Goal: Information Seeking & Learning: Learn about a topic

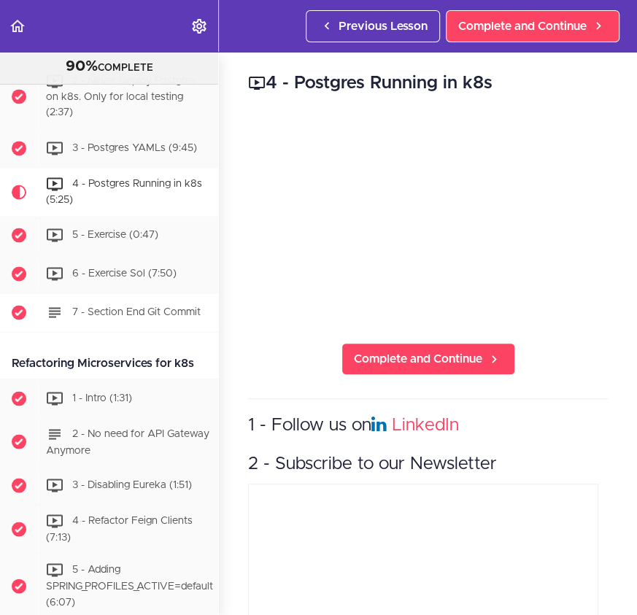
scroll to position [5615, 0]
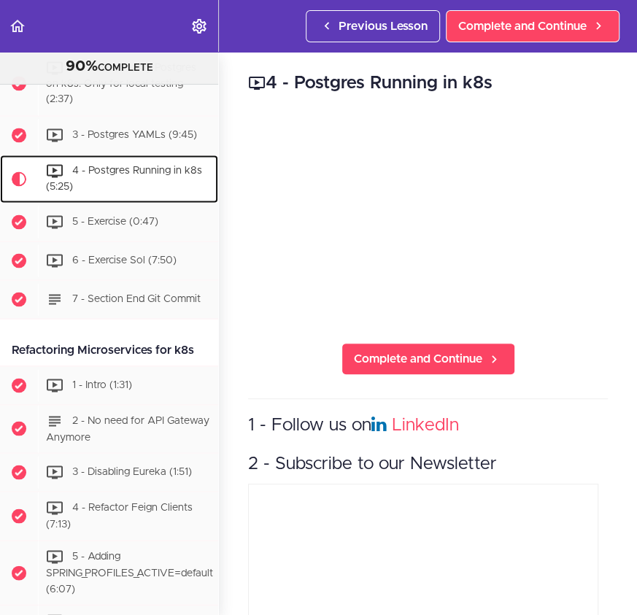
click at [164, 203] on div "4 - Postgres Running in k8s (5:25)" at bounding box center [128, 179] width 180 height 48
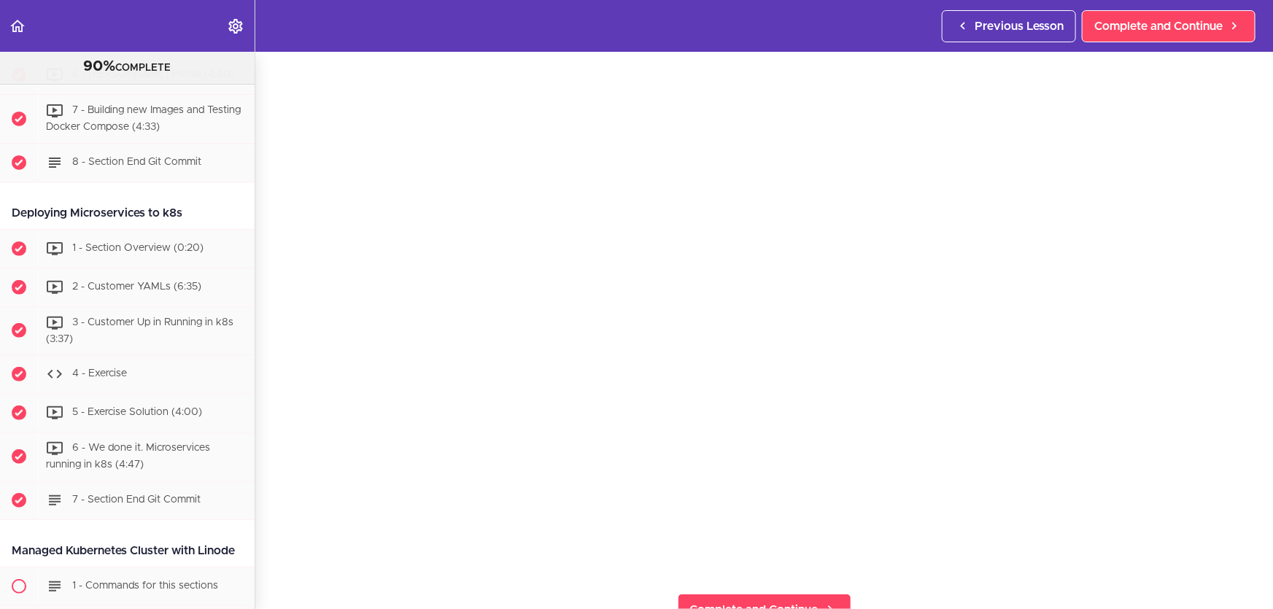
scroll to position [66, 0]
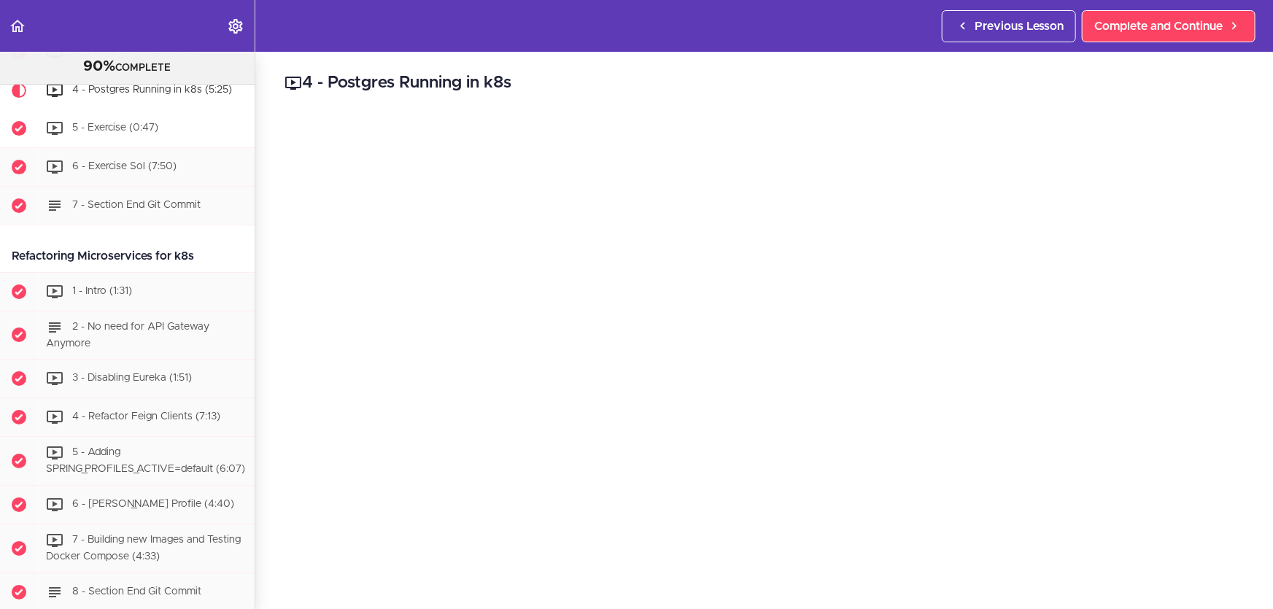
scroll to position [5267, 0]
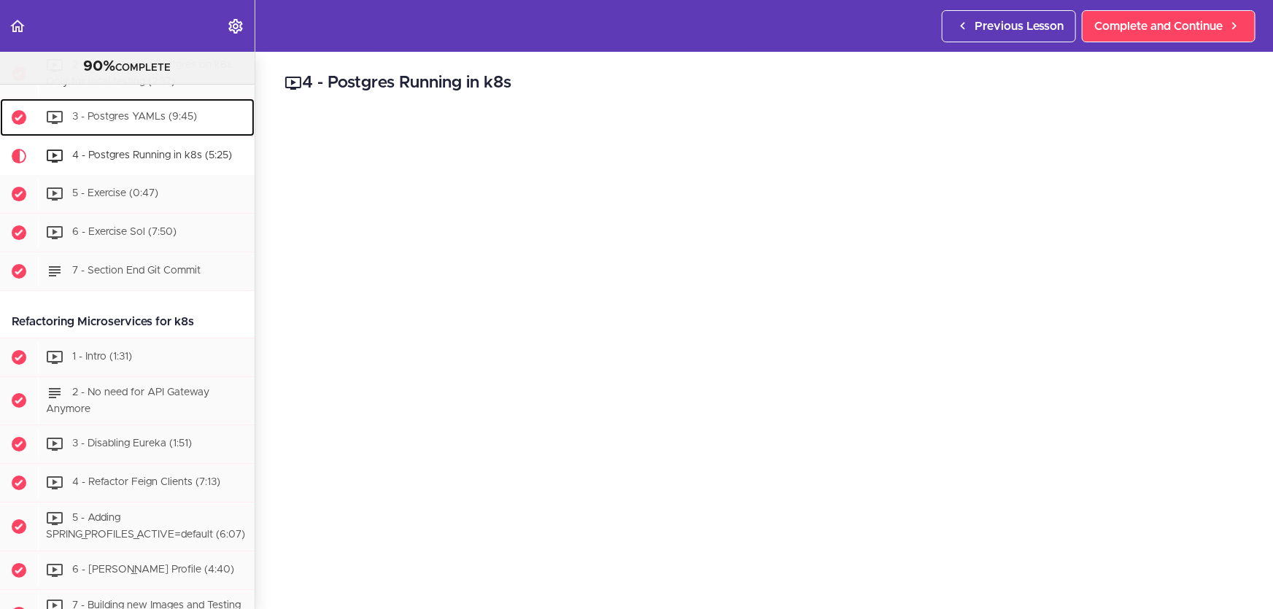
click at [169, 133] on div "3 - Postgres YAMLs (9:45)" at bounding box center [146, 117] width 217 height 32
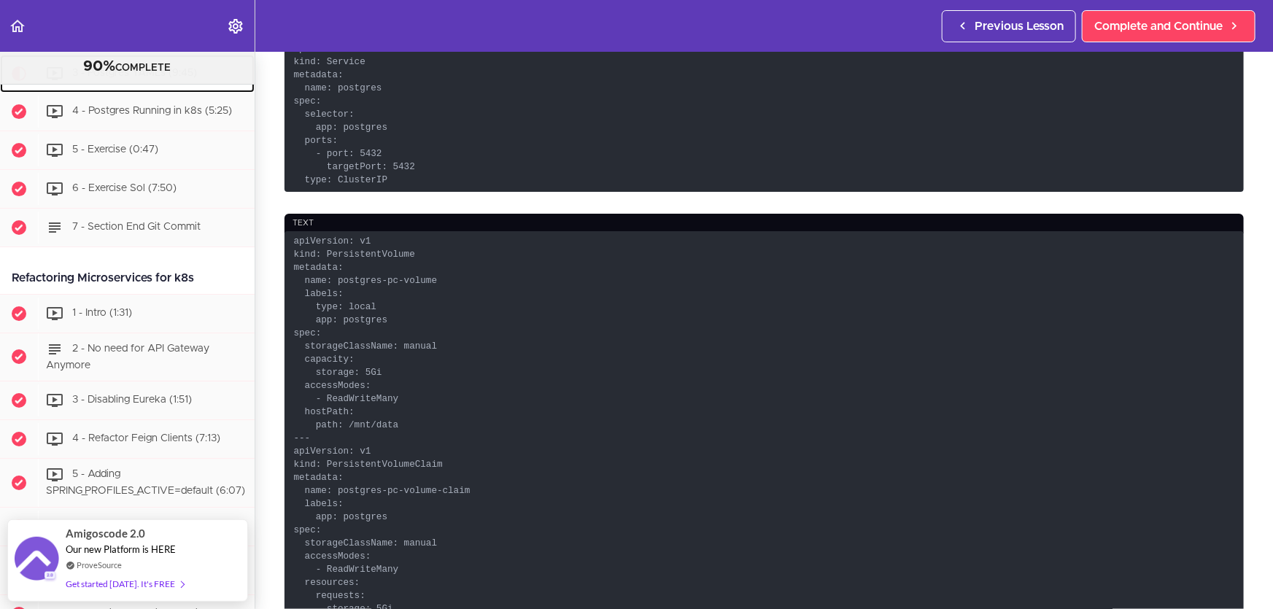
scroll to position [663, 0]
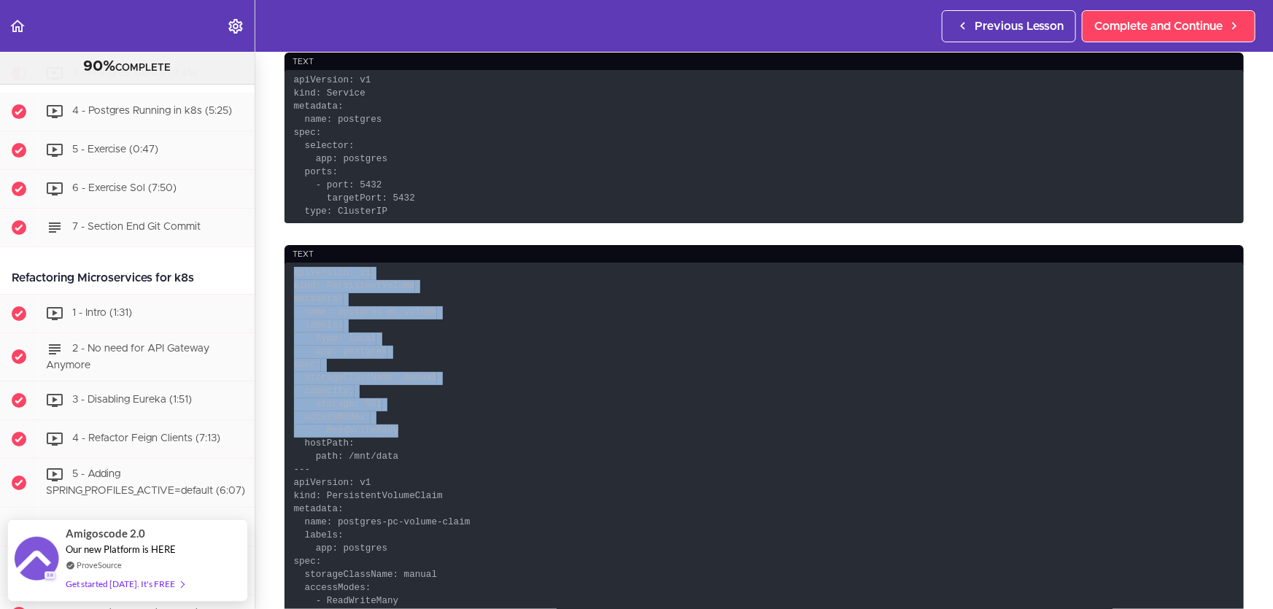
drag, startPoint x: 403, startPoint y: 419, endPoint x: 284, endPoint y: 270, distance: 190.5
click at [284, 270] on section "Microservices and Distributed Systems 90% COMPLETE Getting Started 1 - Few Word…" at bounding box center [636, 330] width 1273 height 557
copy code "apiVersion: v1 kind: PersistentVolume metadata: name: postgres-pc-volume labels…"
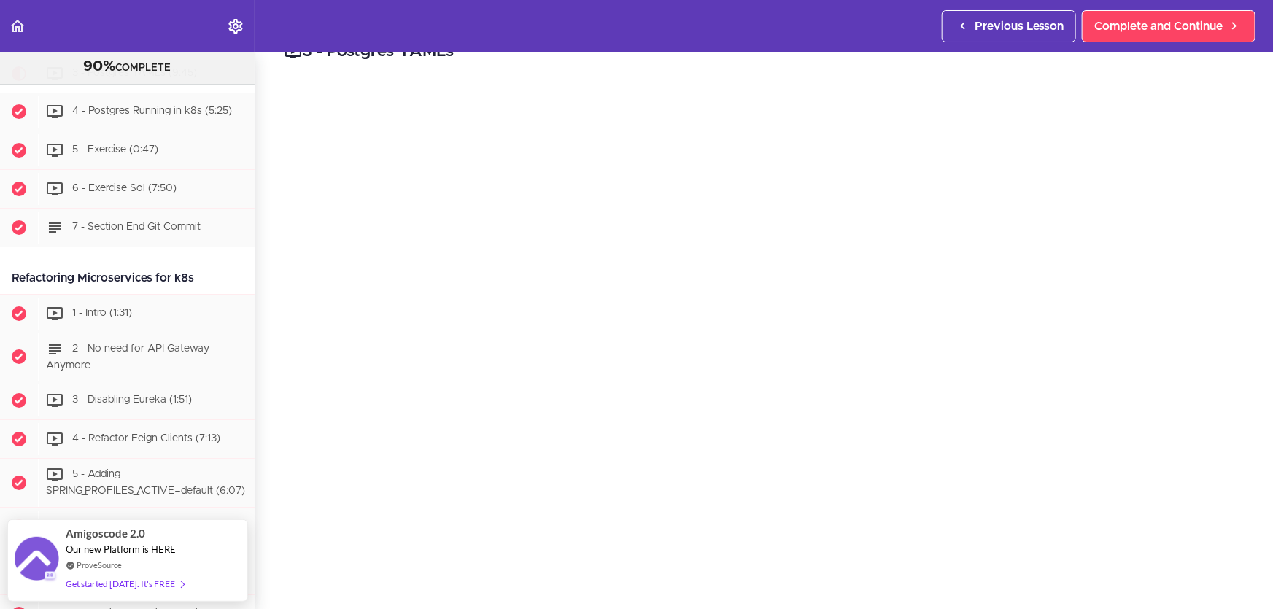
scroll to position [0, 0]
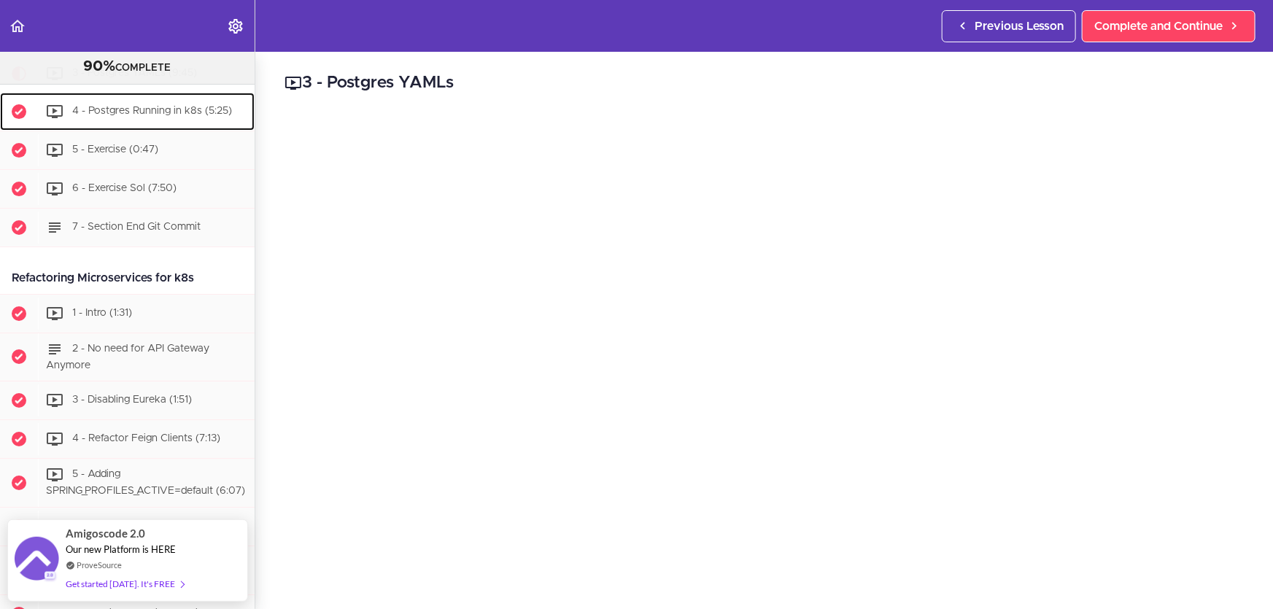
click at [128, 116] on span "4 - Postgres Running in k8s (5:25)" at bounding box center [152, 111] width 160 height 10
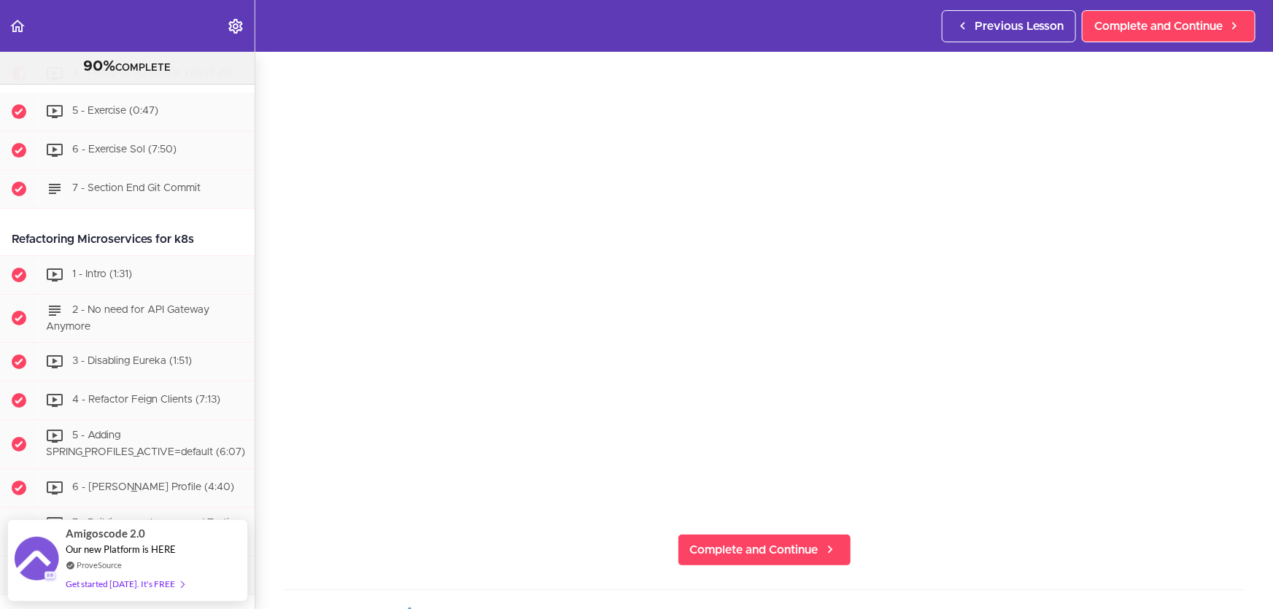
scroll to position [137, 0]
click at [131, 39] on span "3 - Postgres YAMLs (9:45)" at bounding box center [134, 34] width 125 height 10
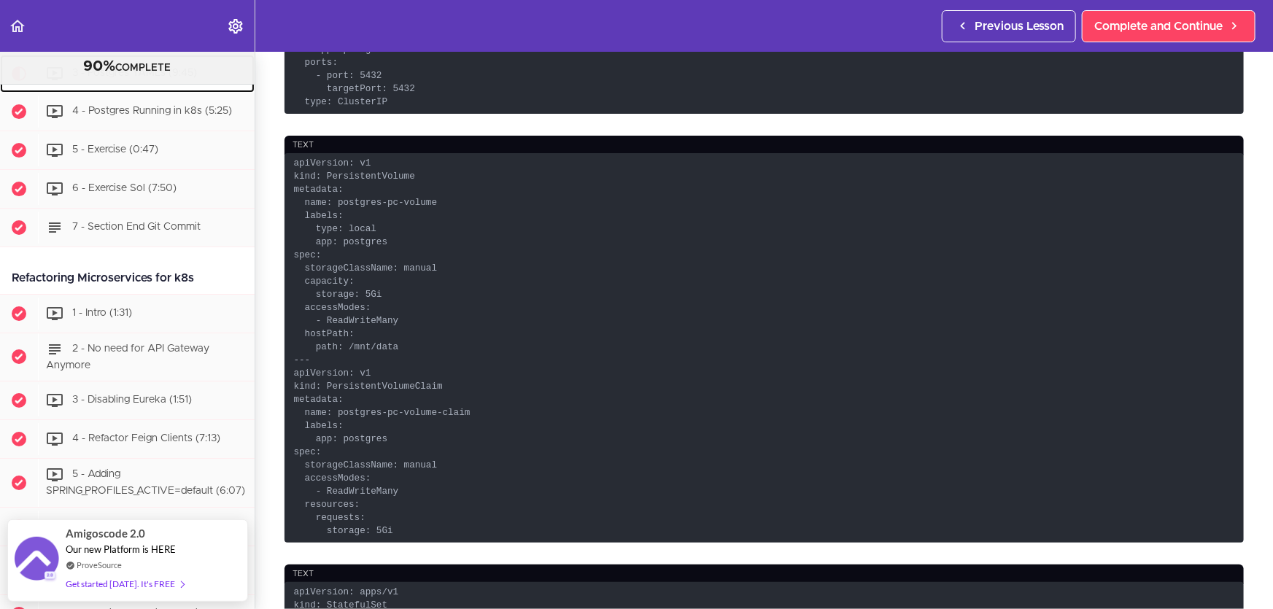
scroll to position [795, 0]
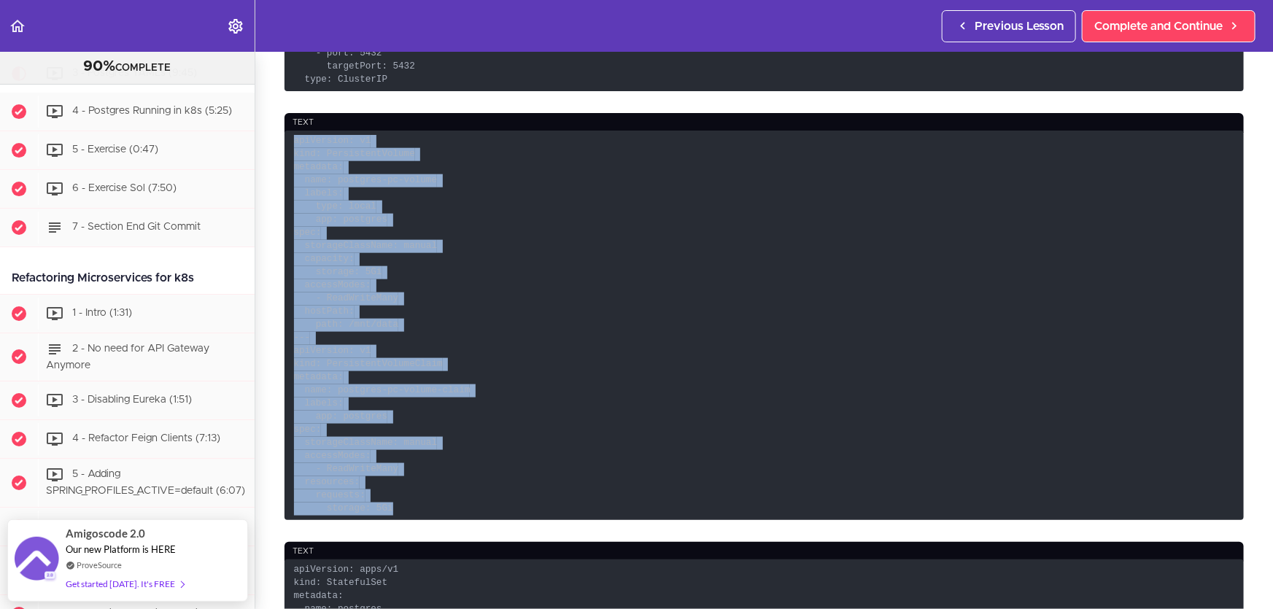
drag, startPoint x: 421, startPoint y: 499, endPoint x: 279, endPoint y: 126, distance: 399.0
click at [279, 126] on section "Microservices and Distributed Systems 90% COMPLETE Getting Started 1 - Few Word…" at bounding box center [636, 330] width 1273 height 557
copy code "apiVersion: v1 kind: PersistentVolume metadata: name: postgres-pc-volume labels…"
click at [144, 116] on span "4 - Postgres Running in k8s (5:25)" at bounding box center [152, 111] width 160 height 10
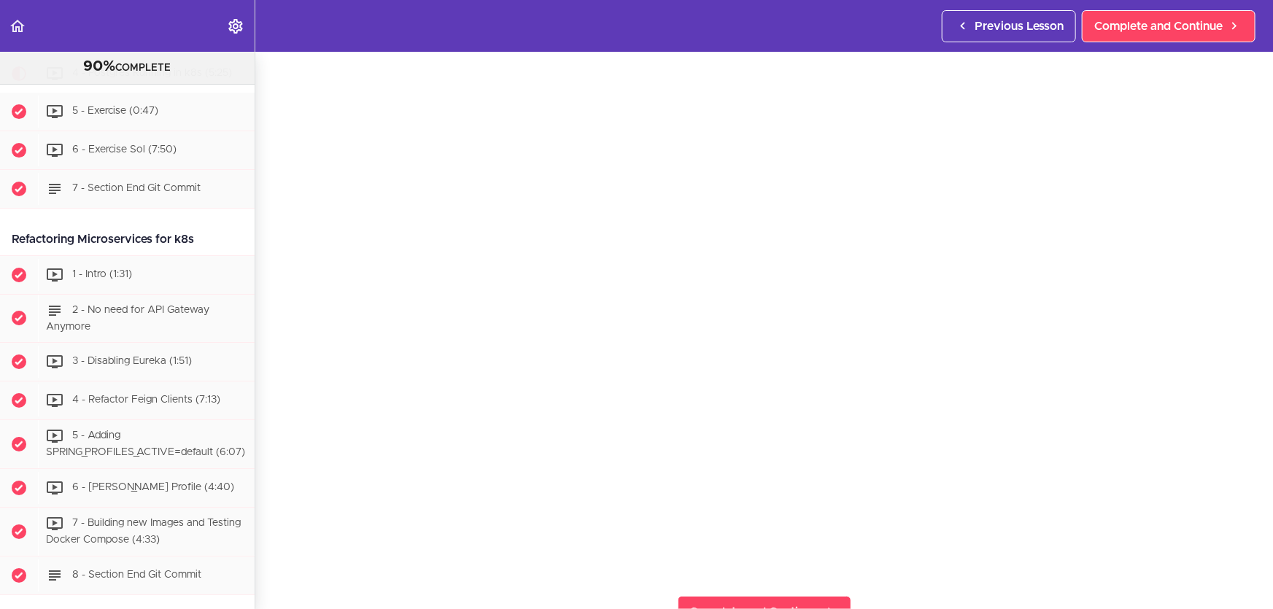
scroll to position [66, 0]
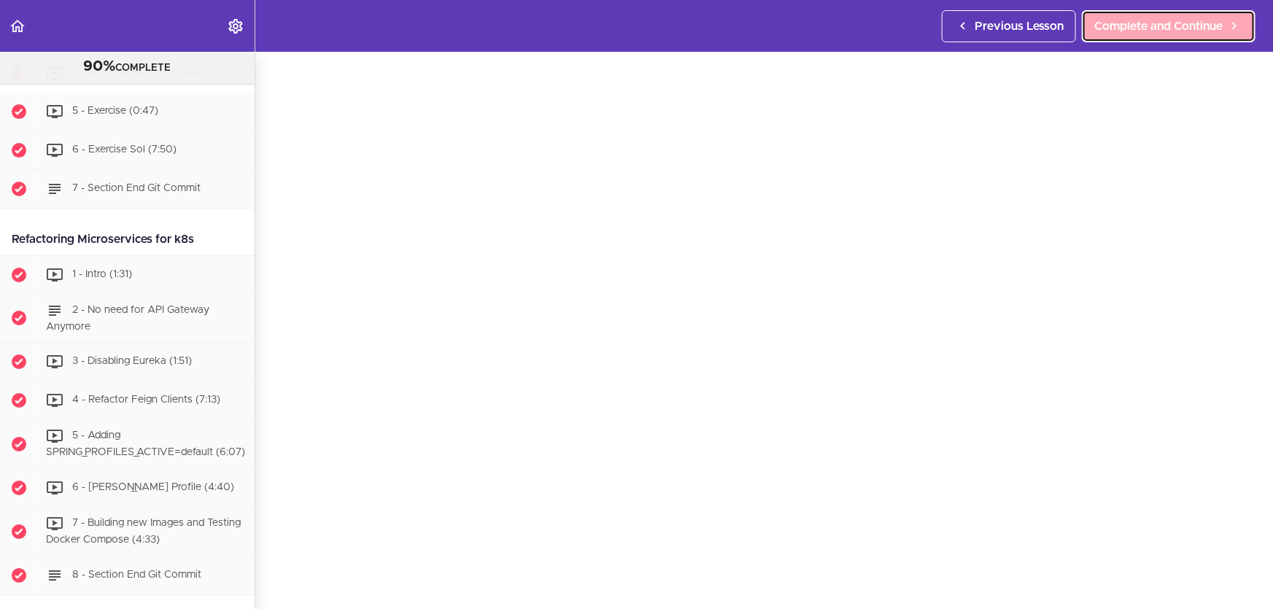
click at [1134, 20] on span "Complete and Continue" at bounding box center [1158, 27] width 128 height 18
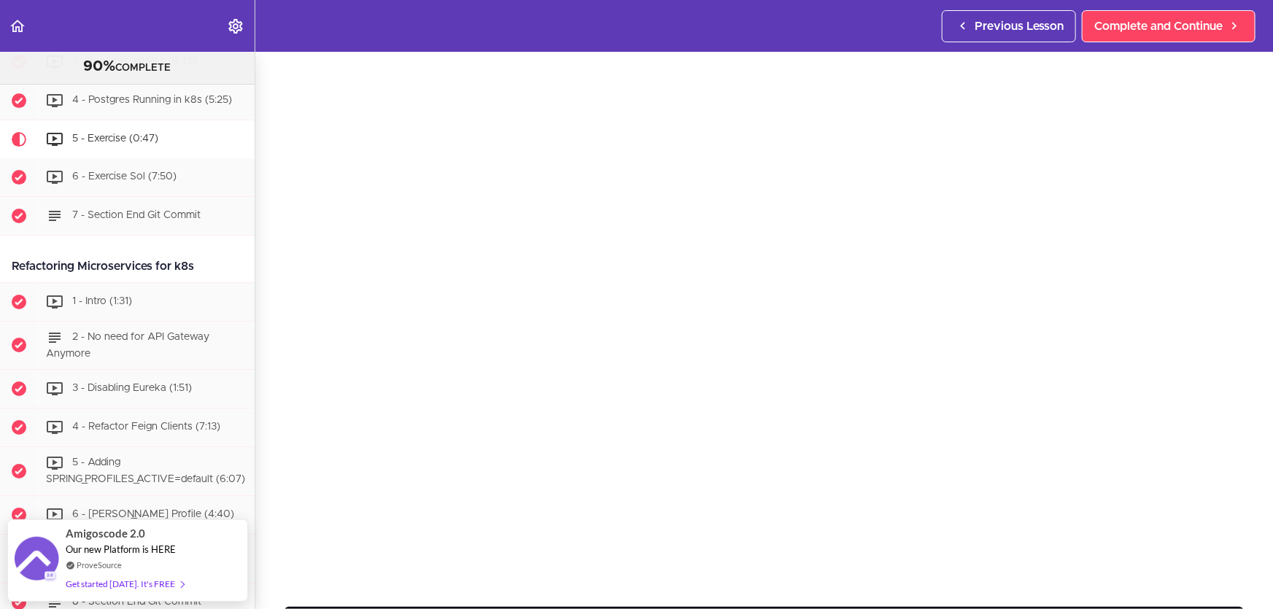
scroll to position [5389, 0]
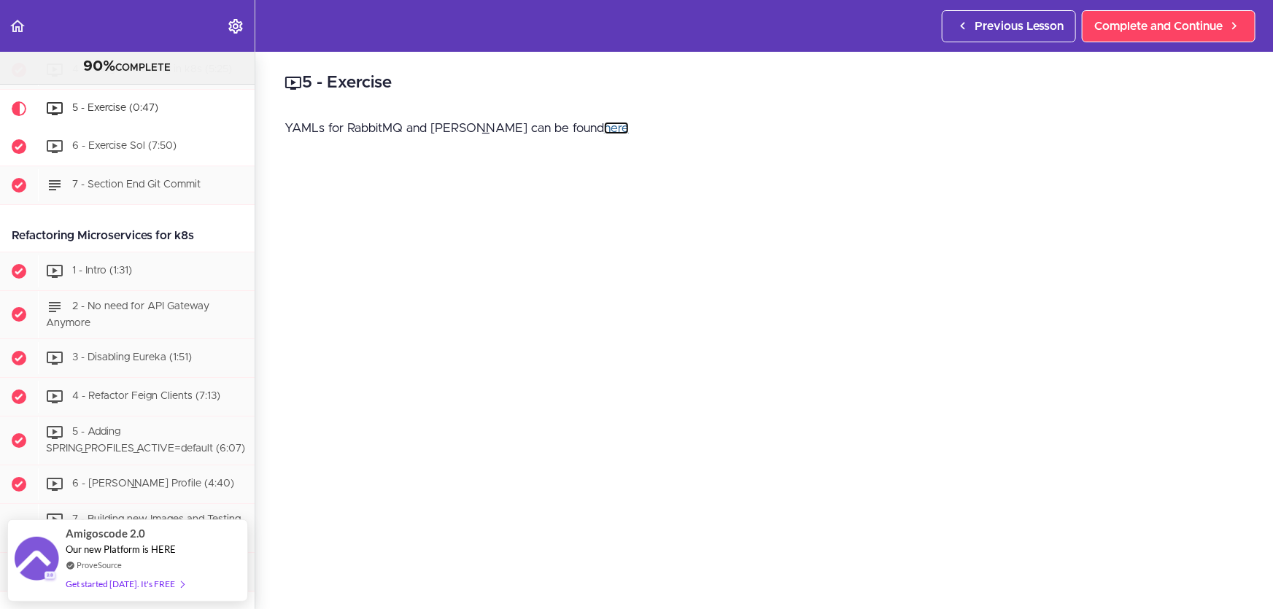
scroll to position [5340, 0]
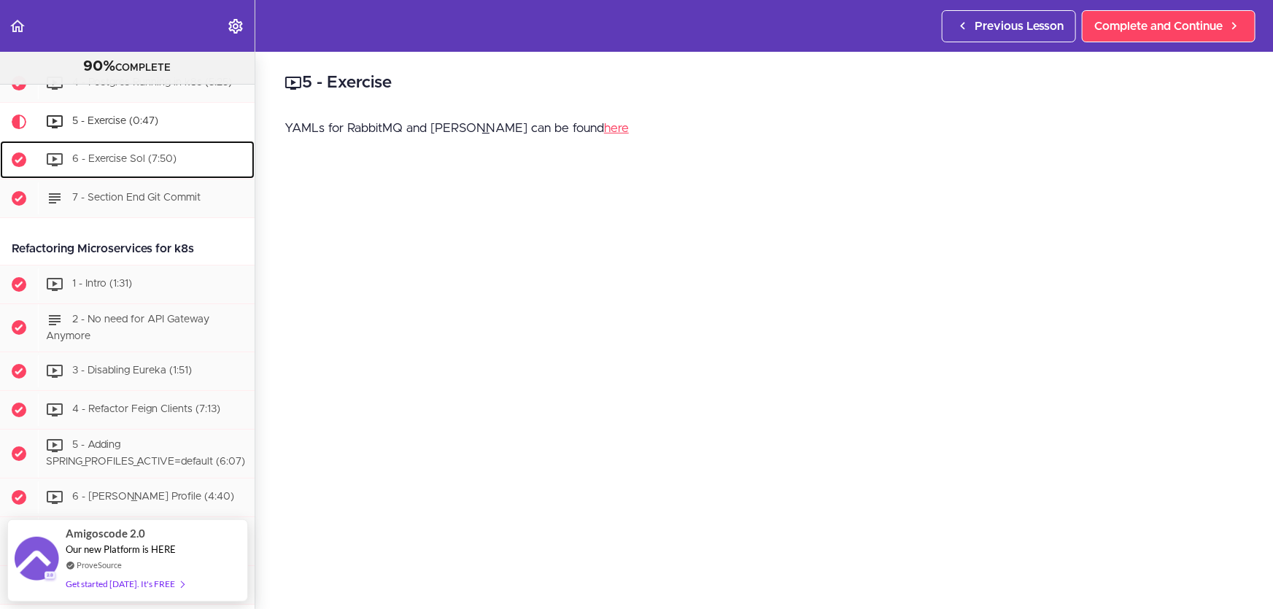
click at [164, 176] on div "6 - Exercise Sol (7:50)" at bounding box center [146, 160] width 217 height 32
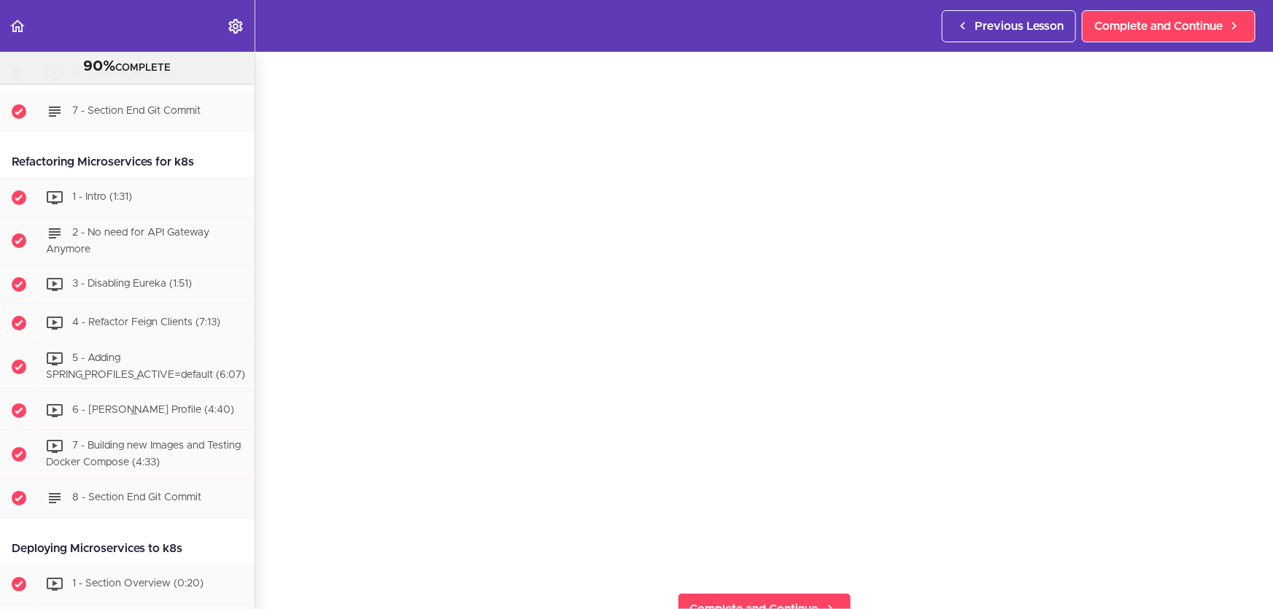
scroll to position [66, 0]
click at [937, 593] on section "Microservices and Distributed Systems 90% COMPLETE Getting Started 1 - Few Word…" at bounding box center [636, 330] width 1273 height 557
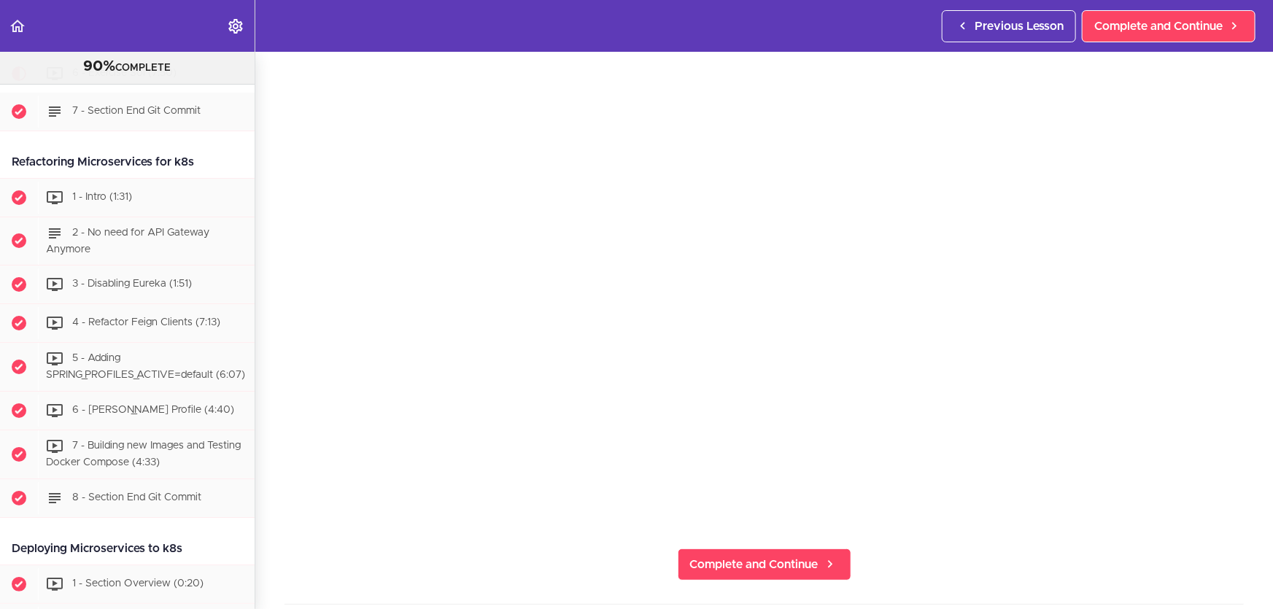
click at [493, 591] on section "Microservices and Distributed Systems 90% COMPLETE Getting Started 1 - Few Word…" at bounding box center [636, 330] width 1273 height 557
click at [847, 521] on section "Microservices and Distributed Systems 90% COMPLETE Getting Started 1 - Few Word…" at bounding box center [636, 330] width 1273 height 557
click at [670, 596] on section "Microservices and Distributed Systems 90% COMPLETE Getting Started 1 - Few Word…" at bounding box center [636, 330] width 1273 height 557
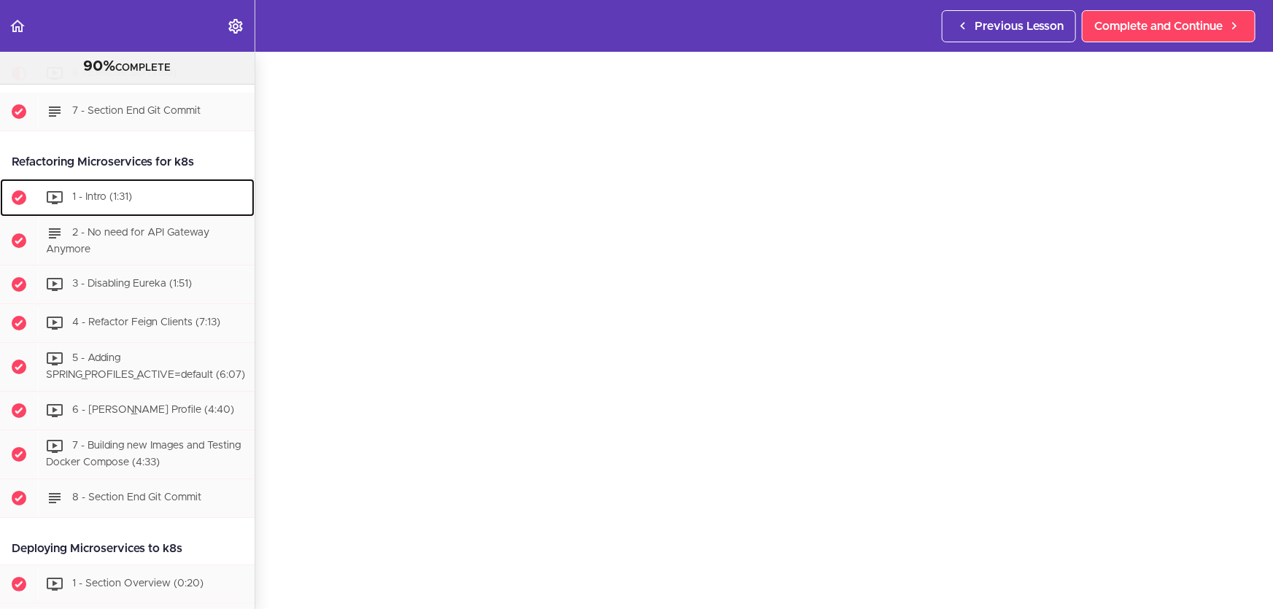
click at [133, 214] on div "1 - Intro (1:31)" at bounding box center [146, 198] width 217 height 32
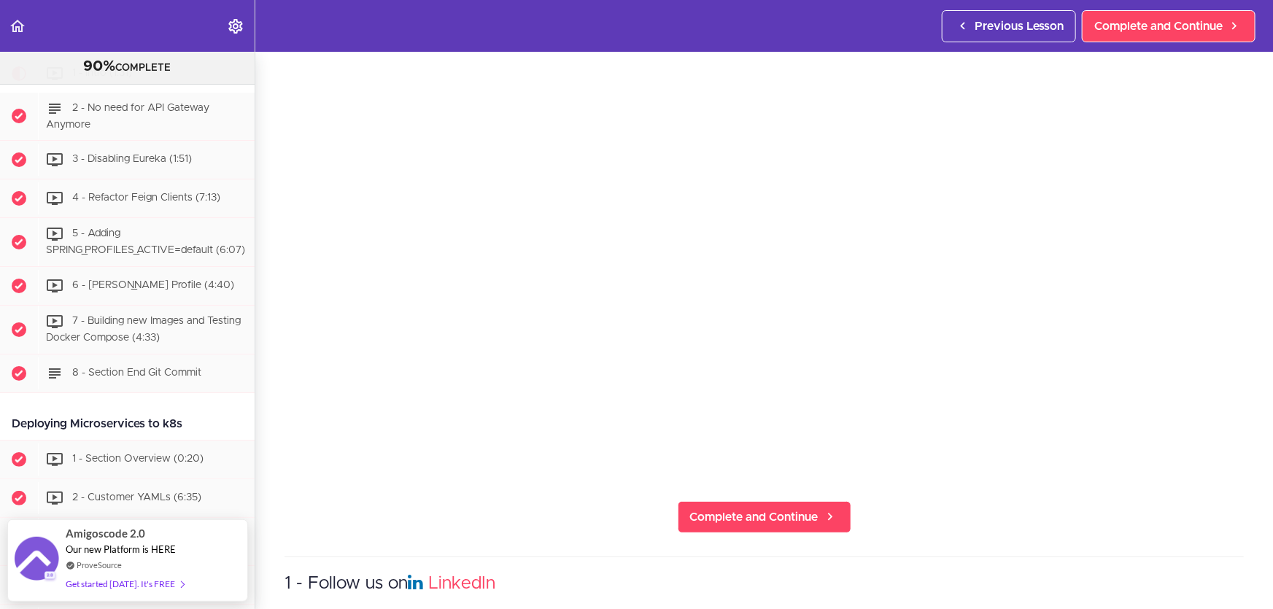
scroll to position [198, 0]
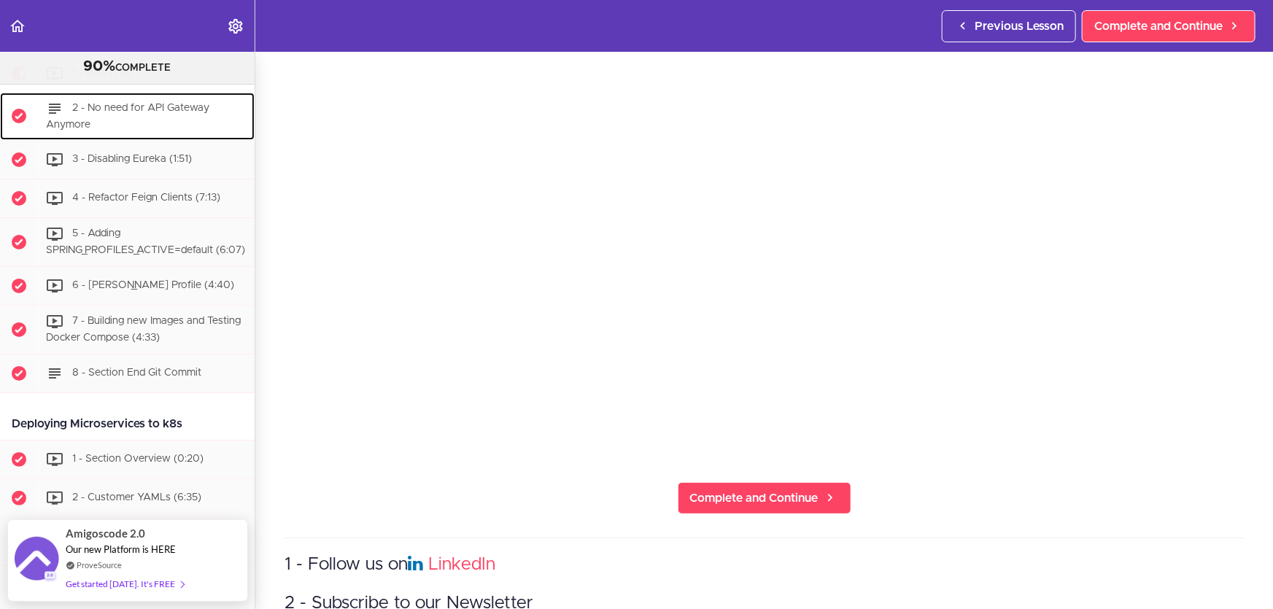
click at [118, 141] on div "2 - No need for API Gateway Anymore" at bounding box center [146, 117] width 217 height 48
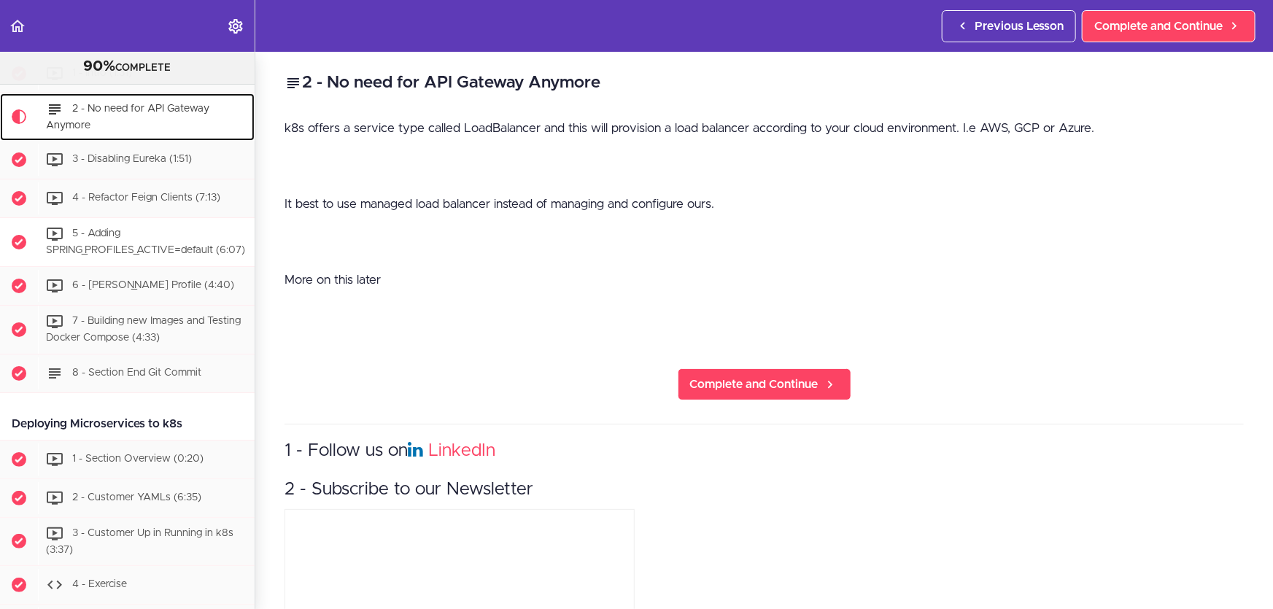
scroll to position [5589, 0]
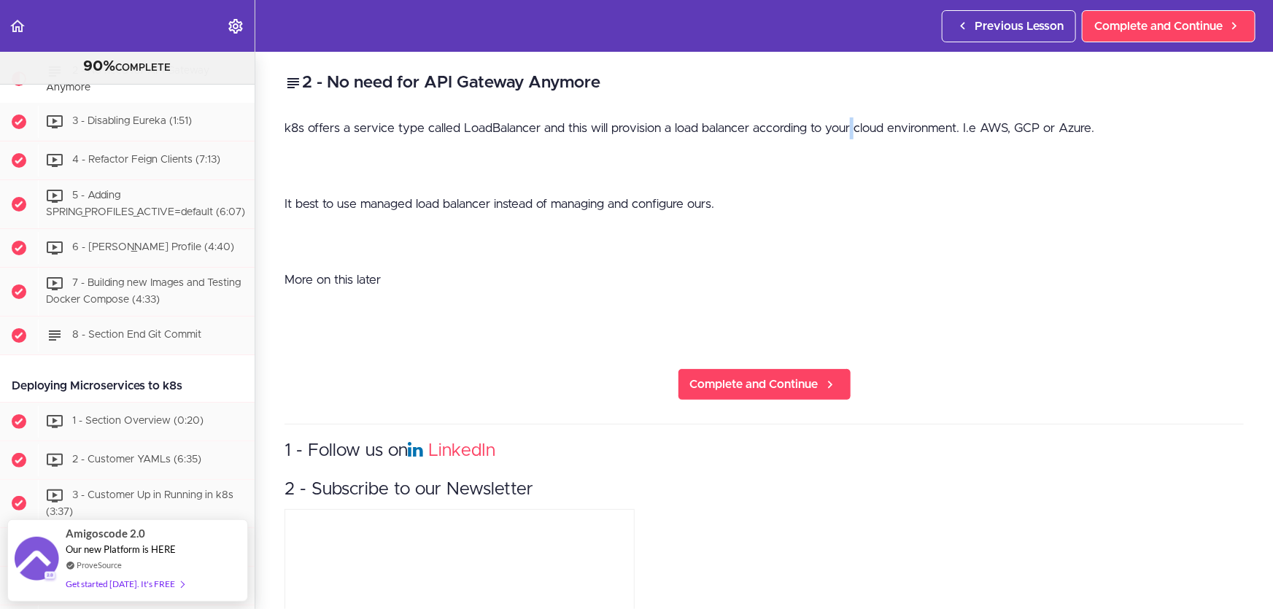
click at [851, 131] on p "k8s offers a service type called LoadBalancer and this will provision a load ba…" at bounding box center [764, 128] width 959 height 22
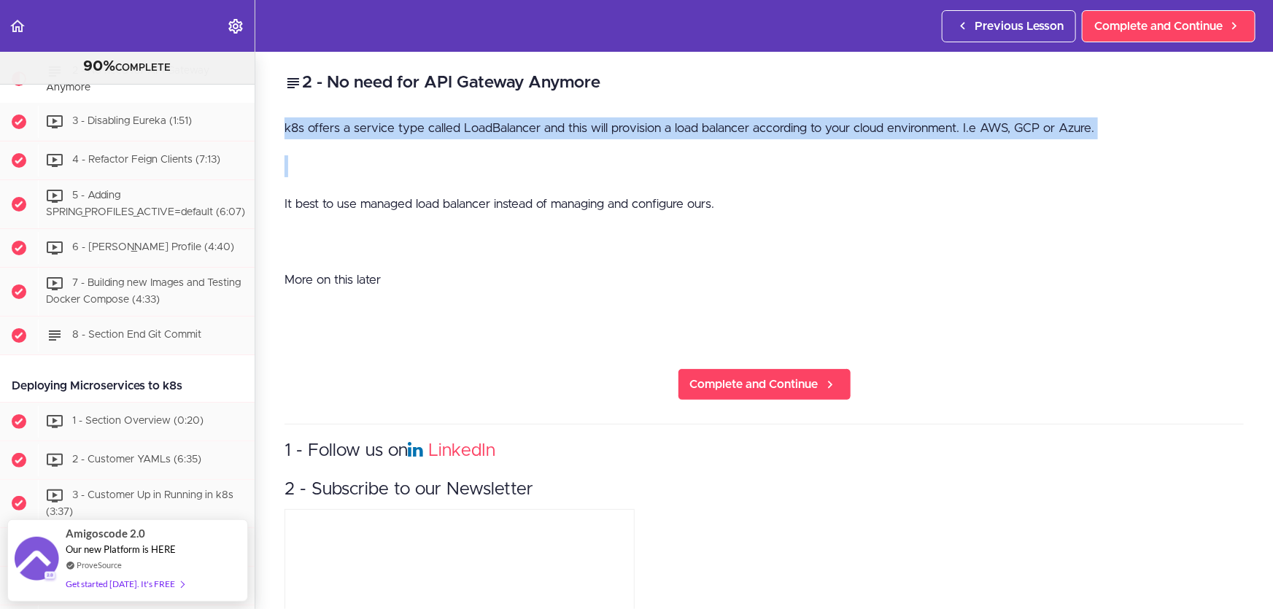
click at [851, 131] on p "k8s offers a service type called LoadBalancer and this will provision a load ba…" at bounding box center [764, 128] width 959 height 22
click at [851, 173] on p at bounding box center [764, 166] width 959 height 22
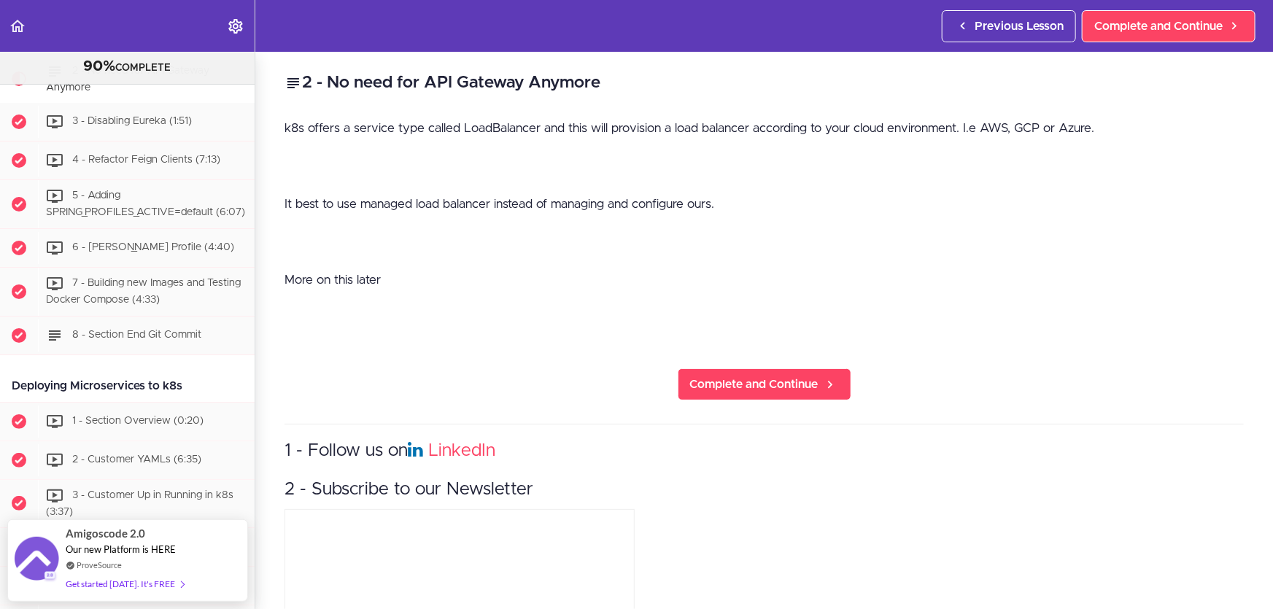
click at [595, 289] on p "More on this later" at bounding box center [764, 280] width 959 height 22
click at [143, 93] on span "2 - No need for API Gateway Anymore" at bounding box center [127, 79] width 163 height 27
click at [372, 283] on p "More on this later" at bounding box center [764, 280] width 959 height 22
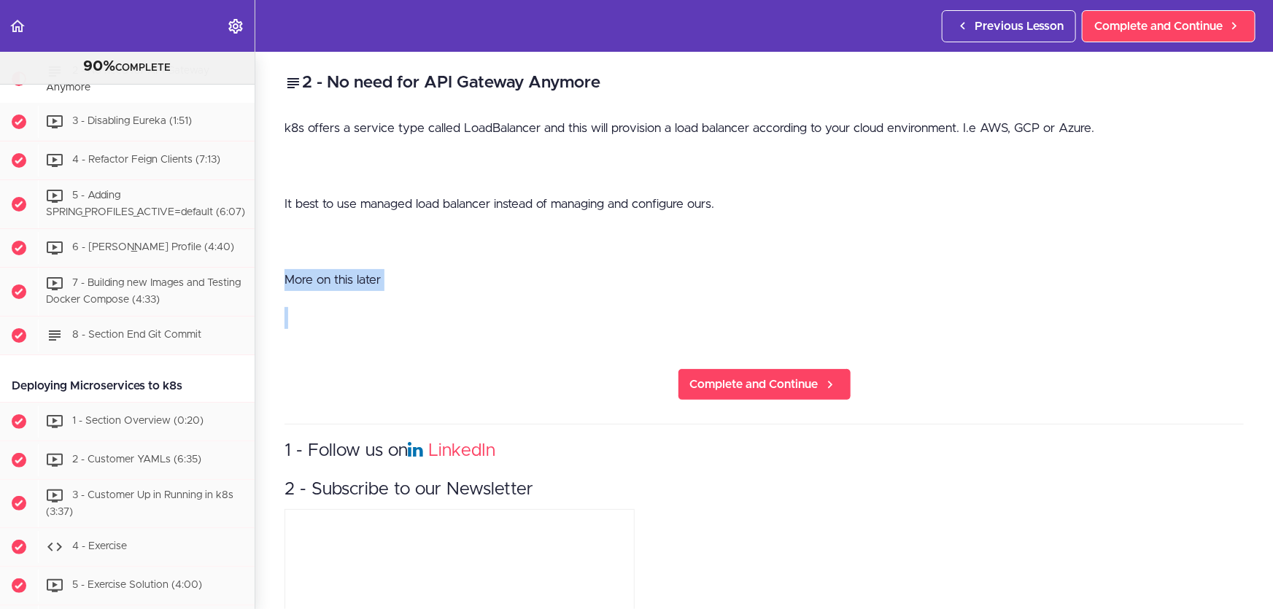
click at [372, 283] on p "More on this later" at bounding box center [764, 280] width 959 height 22
click at [433, 285] on p "More on this later" at bounding box center [764, 280] width 959 height 22
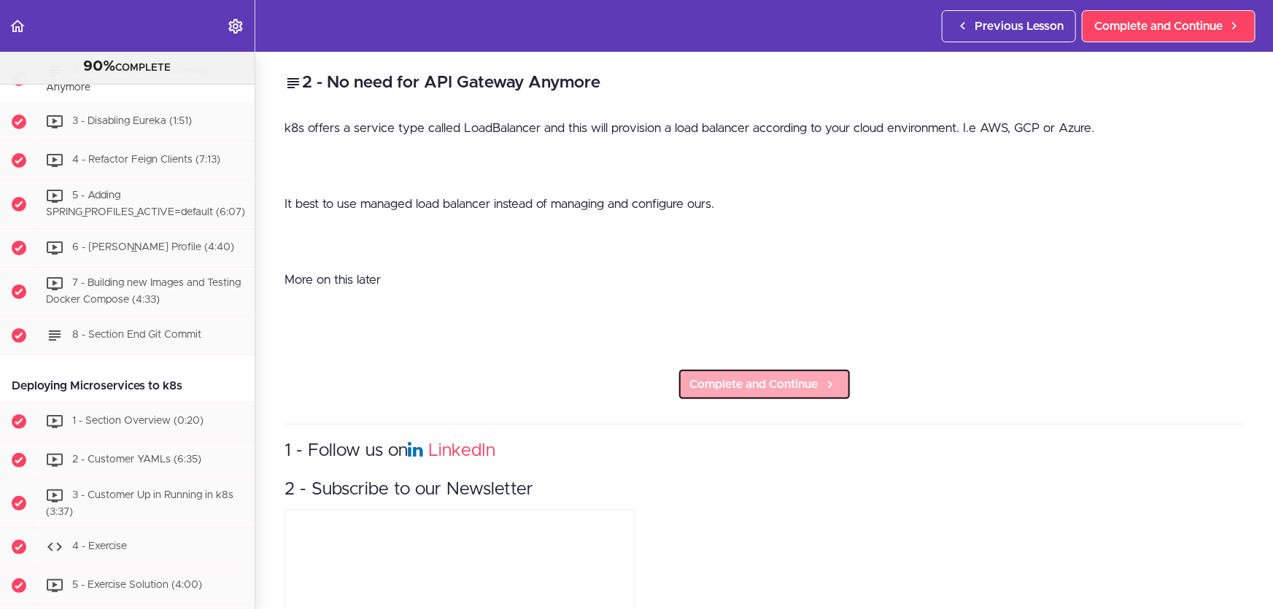
click at [754, 387] on span "Complete and Continue" at bounding box center [754, 385] width 128 height 18
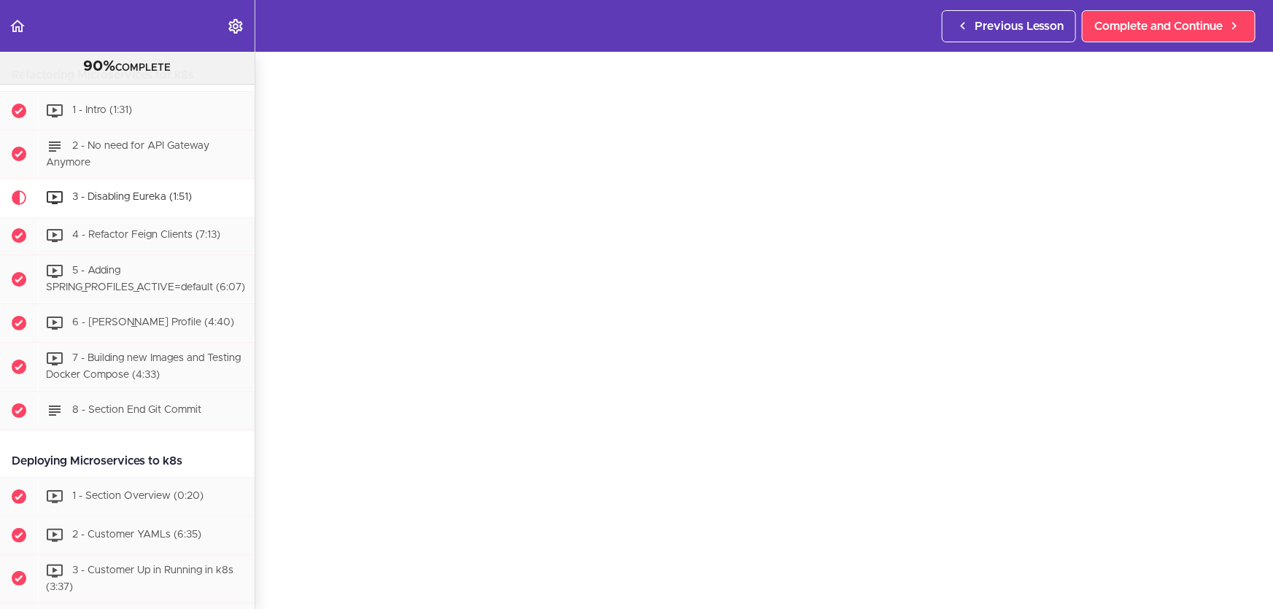
scroll to position [5482, 0]
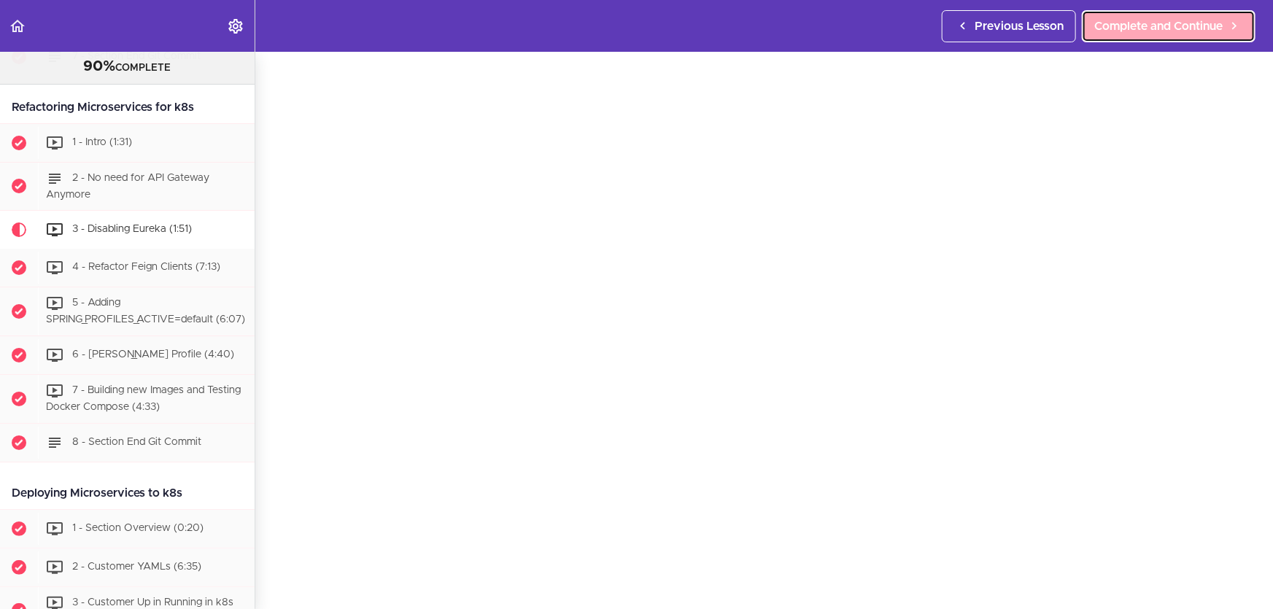
click at [1158, 23] on span "Complete and Continue" at bounding box center [1158, 27] width 128 height 18
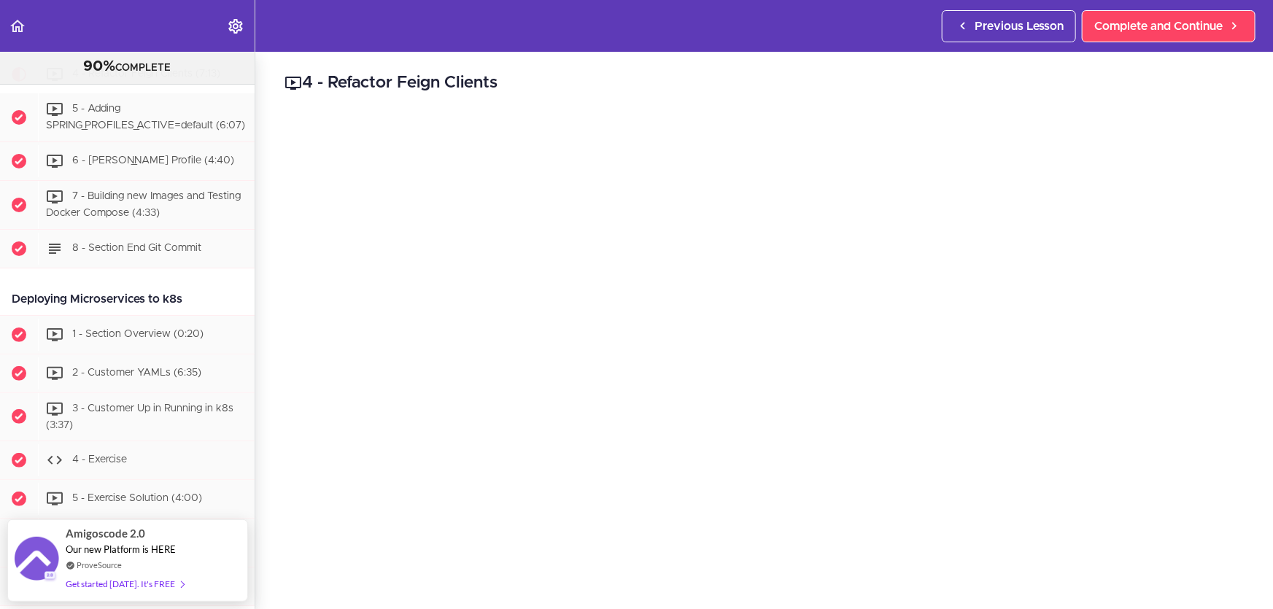
drag, startPoint x: 670, startPoint y: 220, endPoint x: 1251, endPoint y: 496, distance: 642.8
click at [1251, 496] on div "4 - Refactor Feign Clients Complete and Continue 1 - Follow us on LinkedIn 2 - …" at bounding box center [764, 330] width 1018 height 557
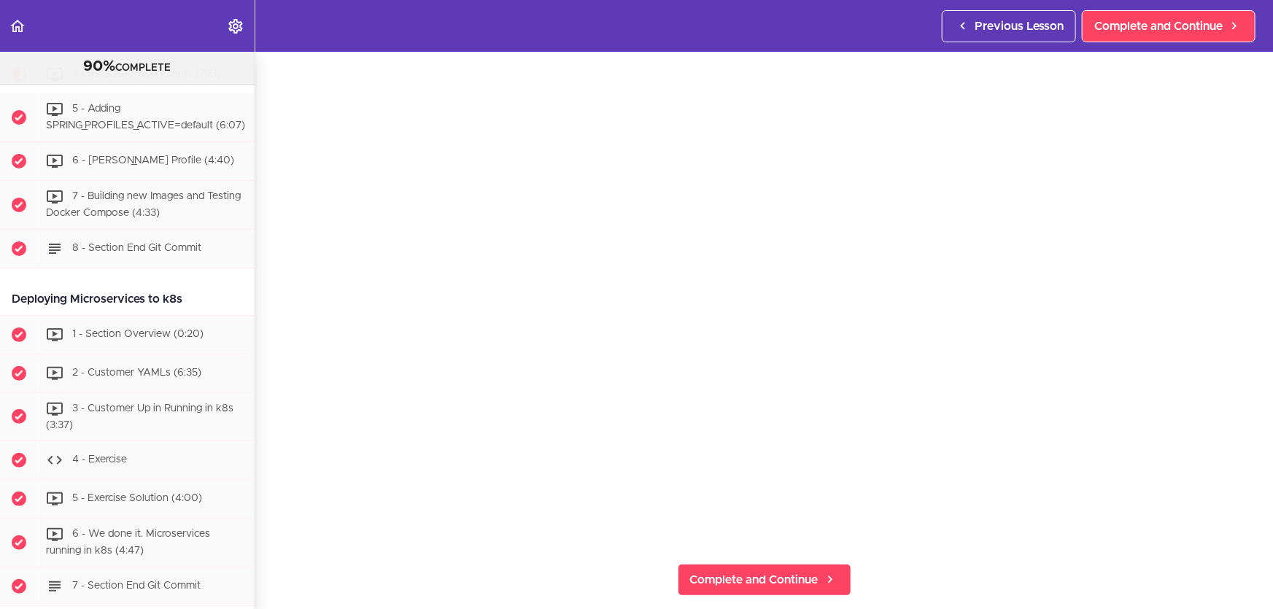
scroll to position [132, 0]
click at [798, 565] on span "Complete and Continue" at bounding box center [754, 565] width 128 height 18
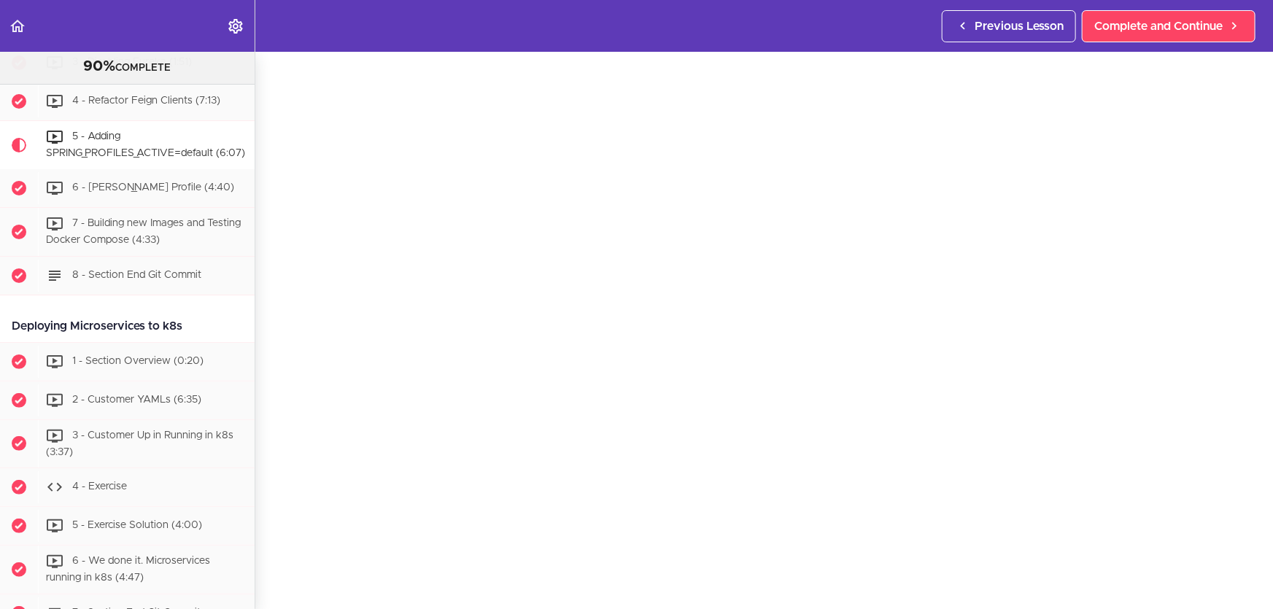
scroll to position [66, 0]
click at [1180, 36] on link "Complete and Continue" at bounding box center [1169, 26] width 174 height 32
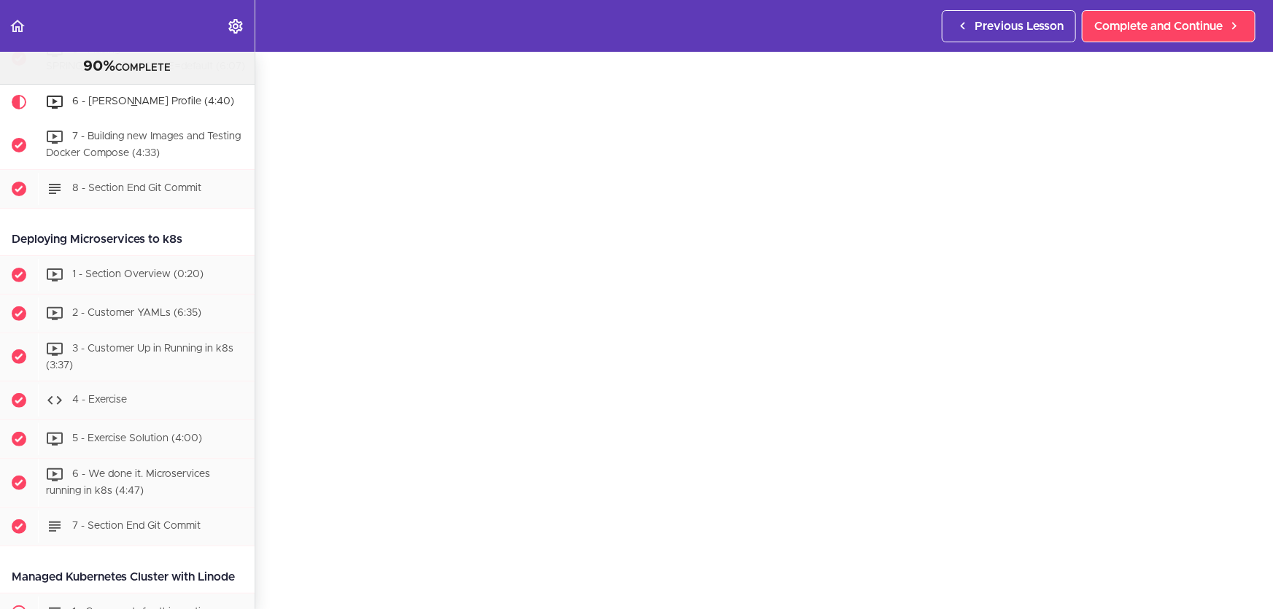
scroll to position [5713, 0]
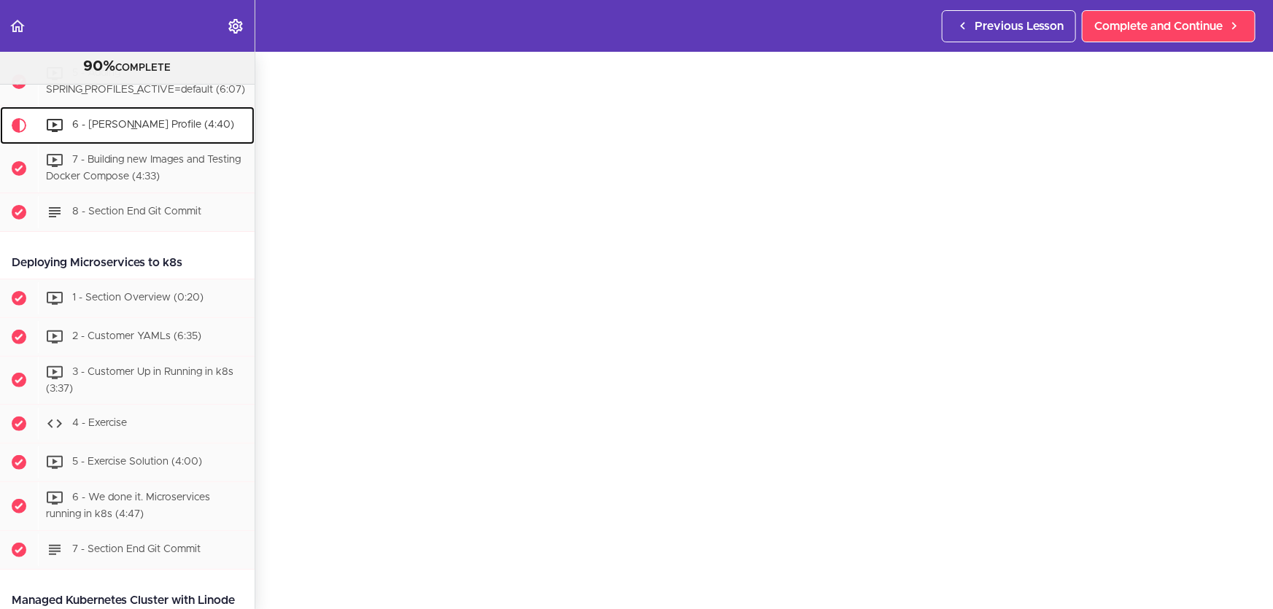
click at [158, 130] on span "6 - [PERSON_NAME] Profile (4:40)" at bounding box center [153, 125] width 162 height 10
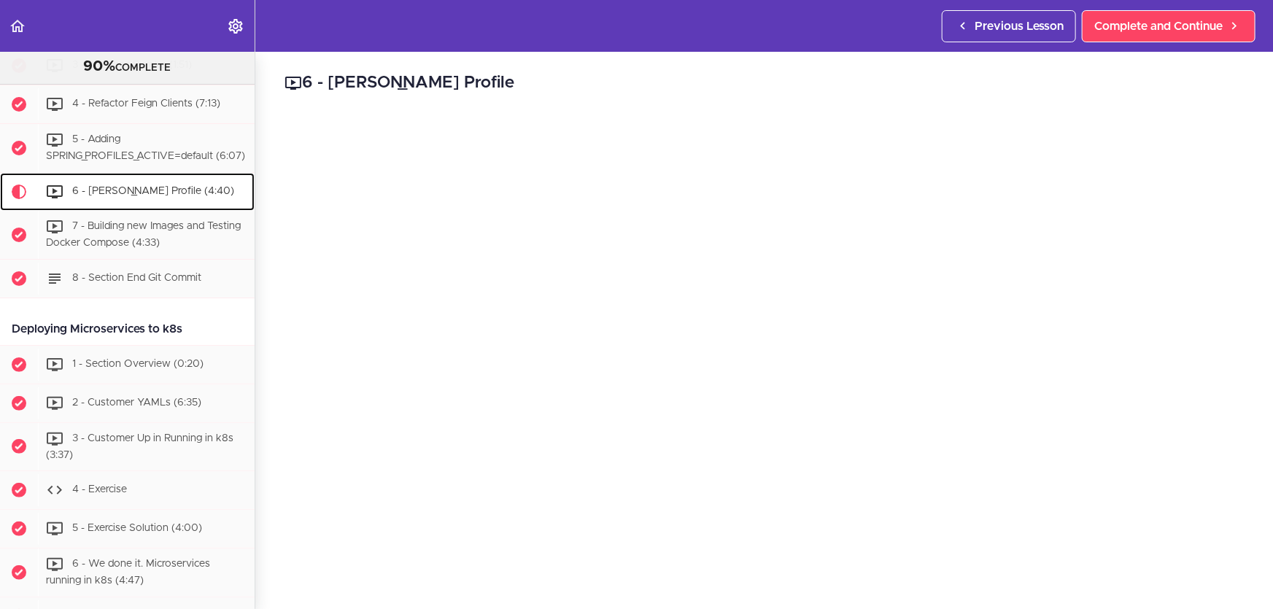
scroll to position [132, 0]
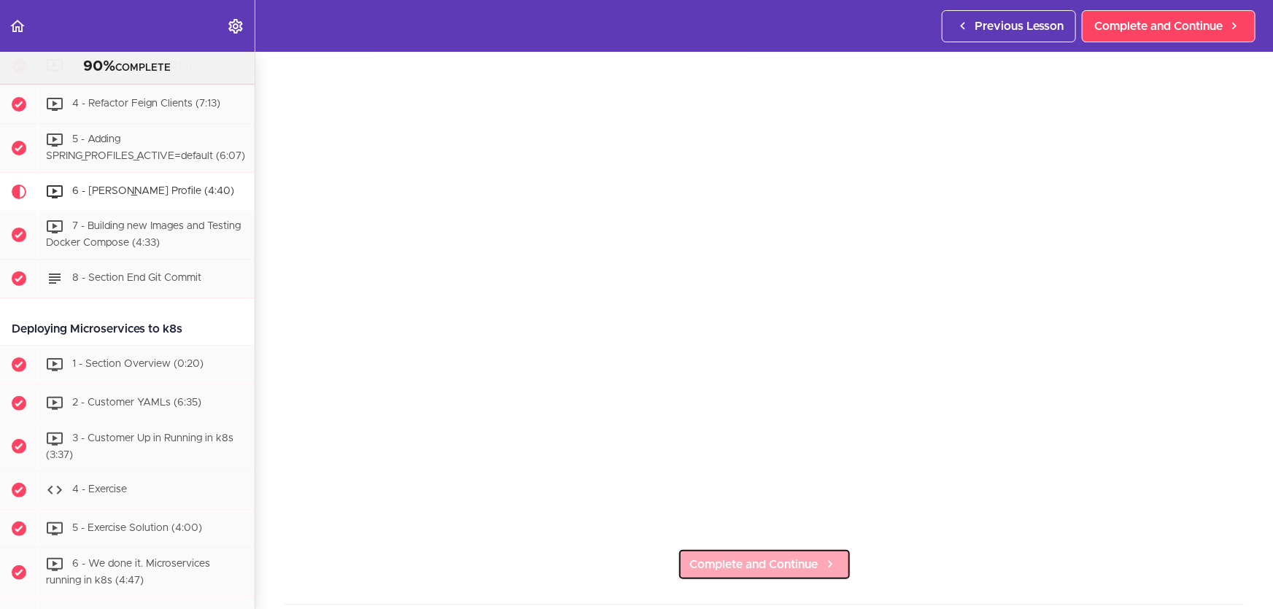
click at [753, 563] on span "Complete and Continue" at bounding box center [754, 565] width 128 height 18
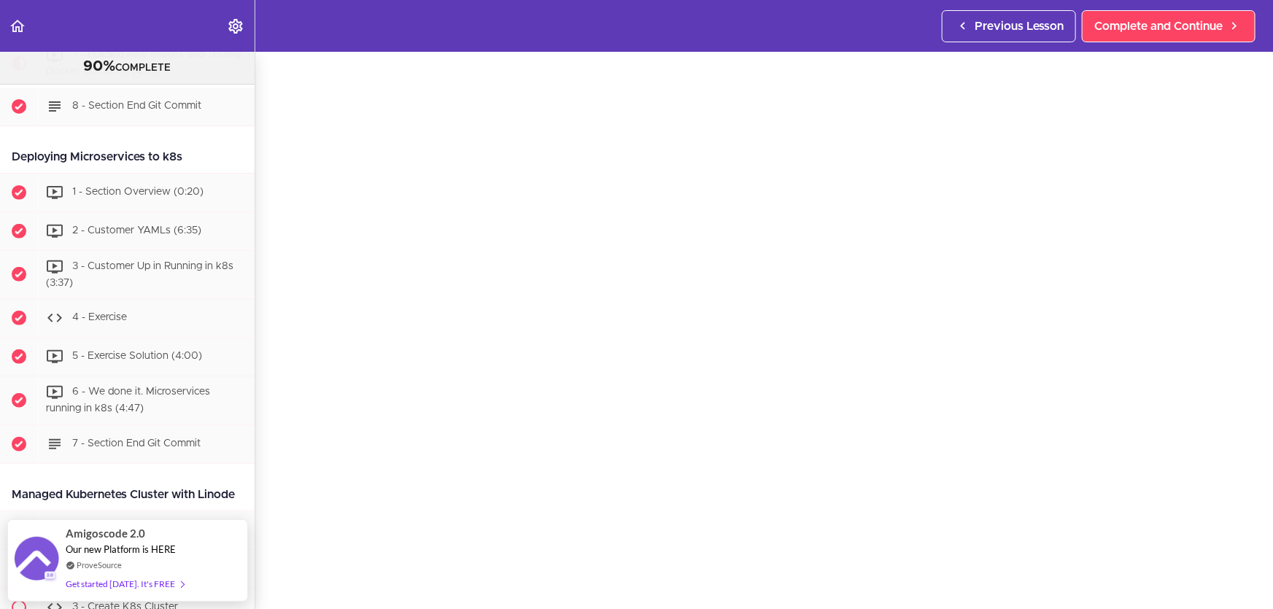
scroll to position [66, 0]
click at [473, 597] on section "Microservices and Distributed Systems 90% COMPLETE Getting Started 1 - Few Word…" at bounding box center [636, 330] width 1273 height 557
click at [735, 594] on section "Microservices and Distributed Systems 90% COMPLETE Getting Started 1 - Few Word…" at bounding box center [636, 330] width 1273 height 557
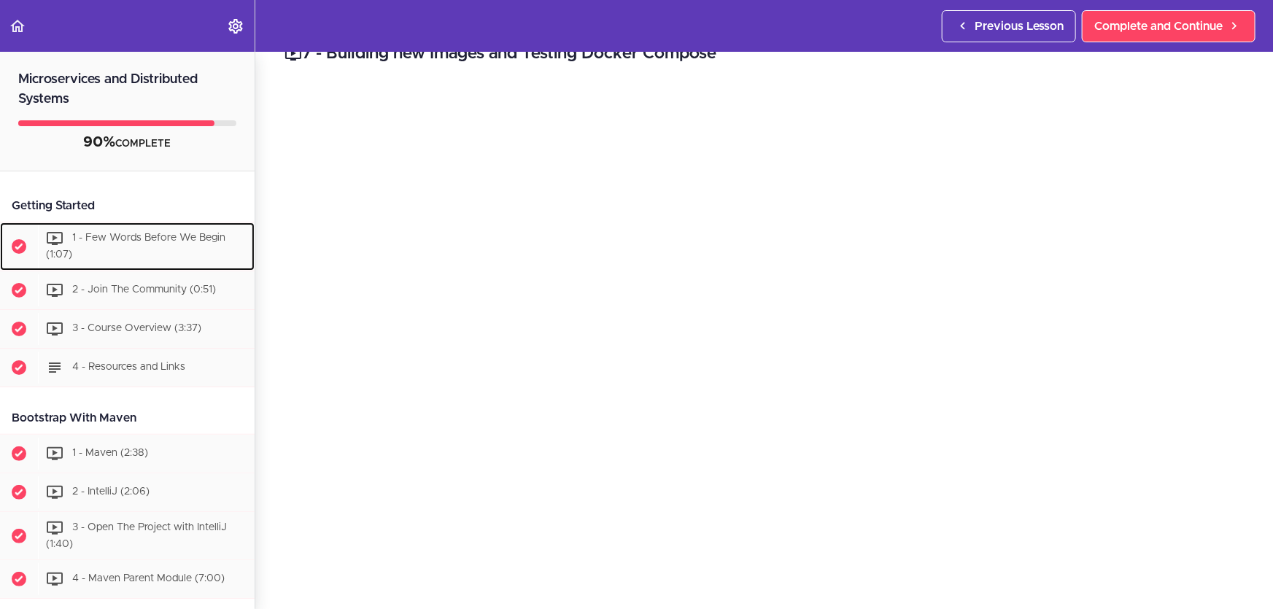
scroll to position [0, 0]
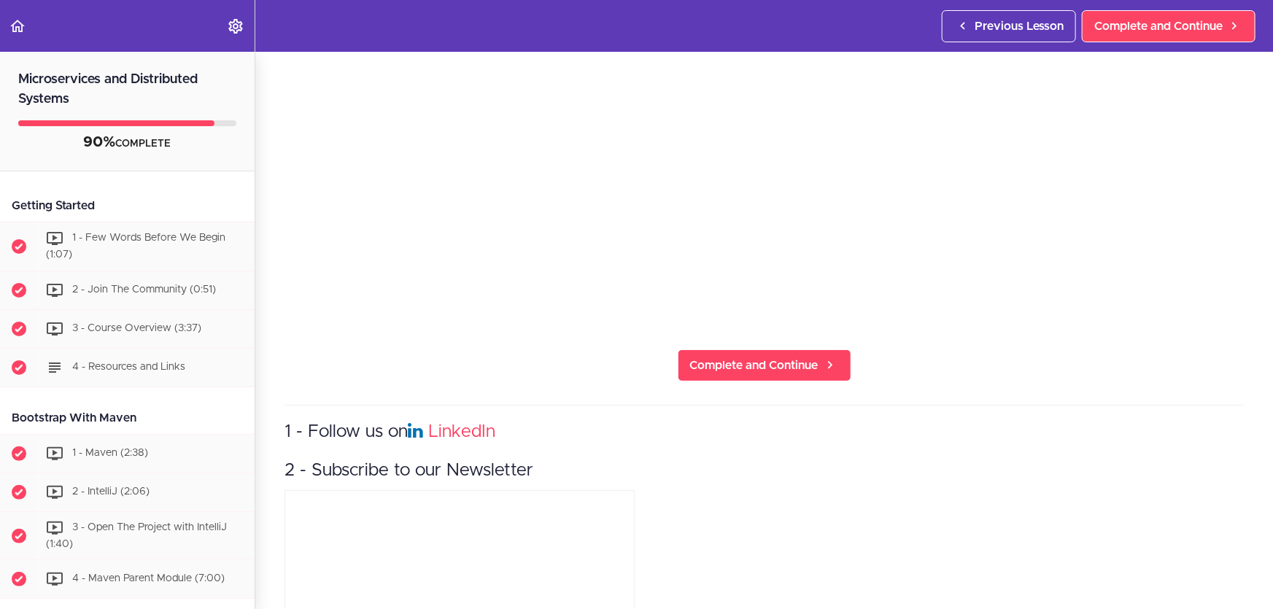
click at [930, 479] on div "1 - Follow us on LinkedIn 2 - Subscribe to our Newsletter" at bounding box center [764, 566] width 959 height 323
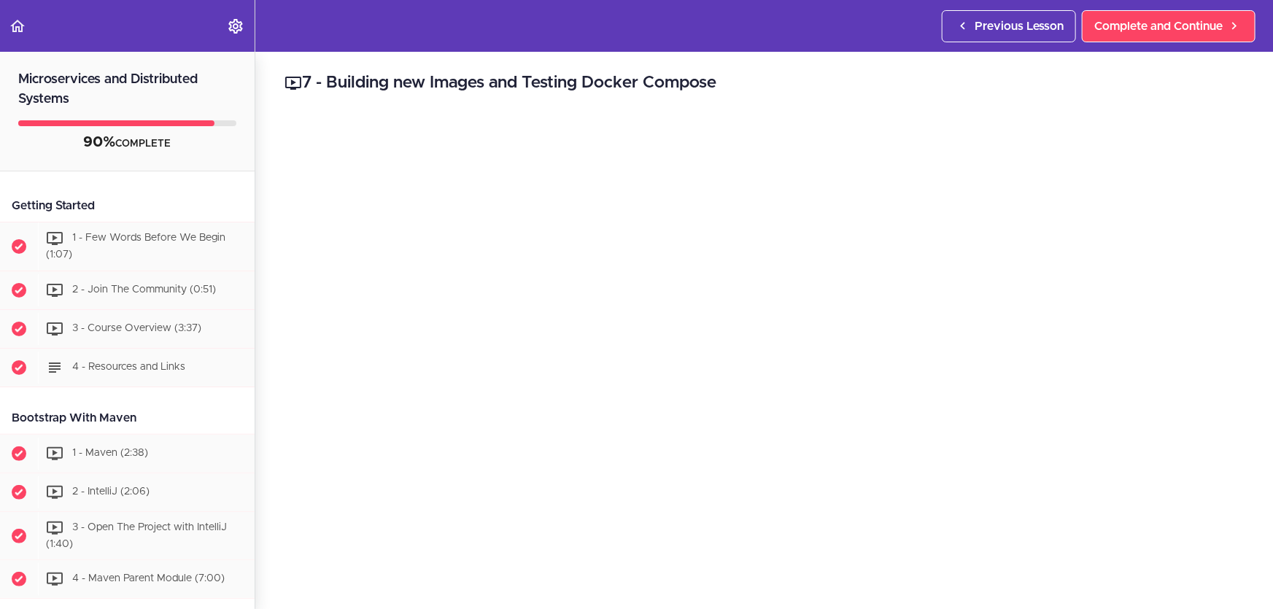
click at [1001, 74] on h2 "7 - Building new Images and Testing Docker Compose" at bounding box center [764, 83] width 959 height 25
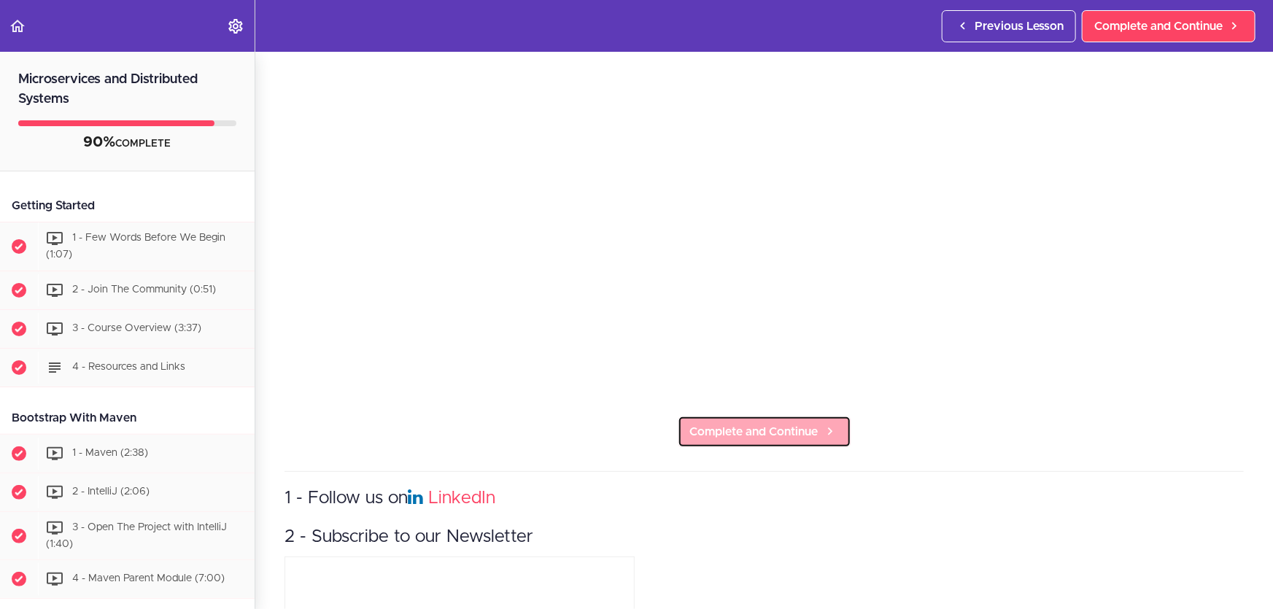
click at [836, 417] on link "Complete and Continue" at bounding box center [765, 432] width 174 height 32
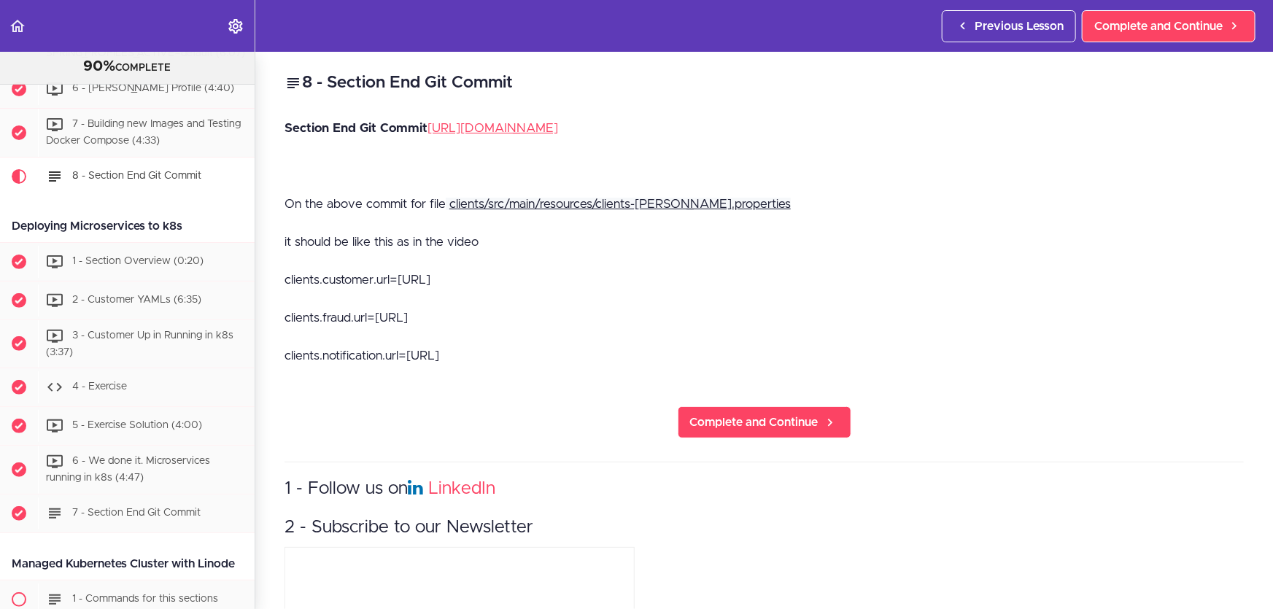
scroll to position [5686, 0]
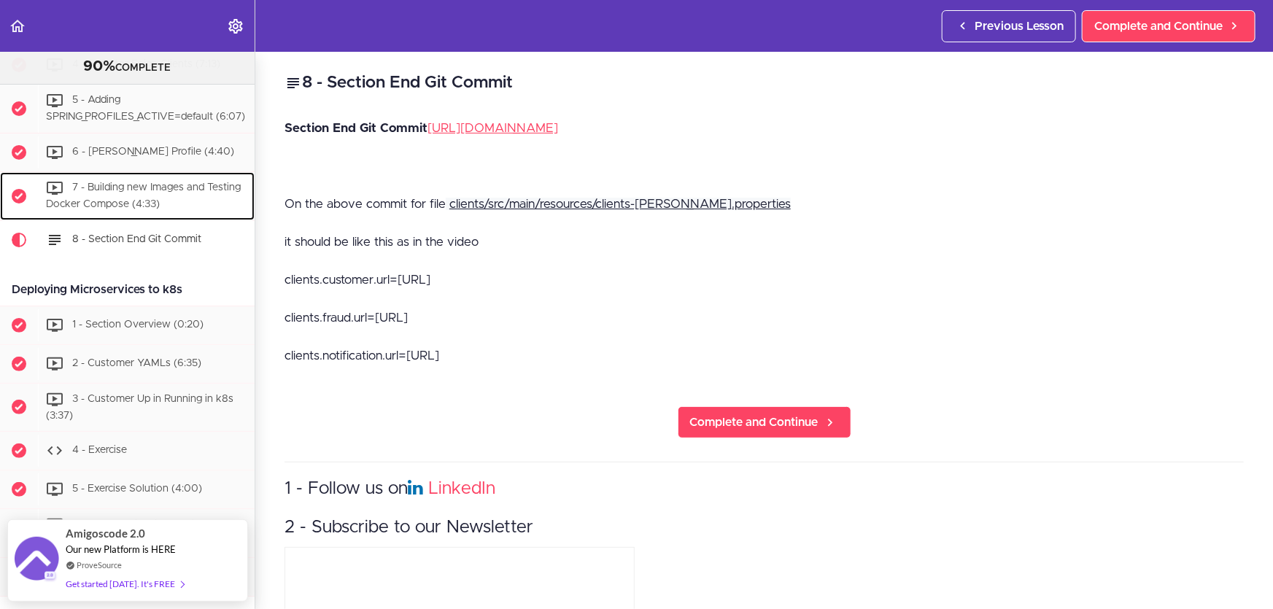
click at [156, 209] on span "7 - Building new Images and Testing Docker Compose (4:33)" at bounding box center [143, 195] width 195 height 27
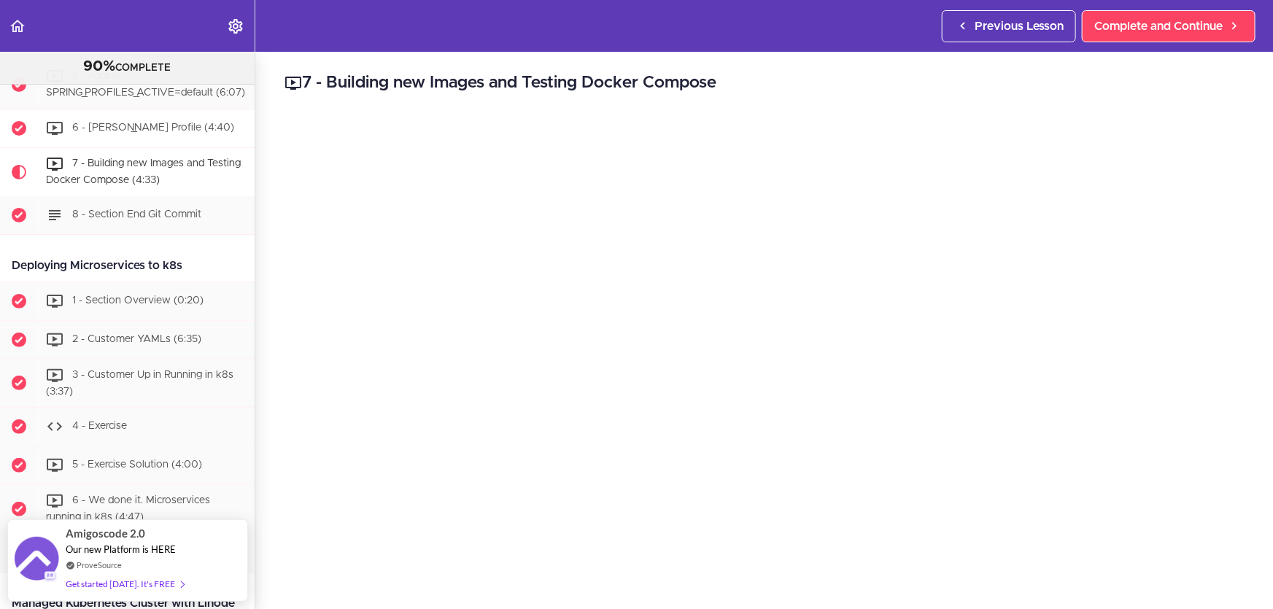
scroll to position [5686, 0]
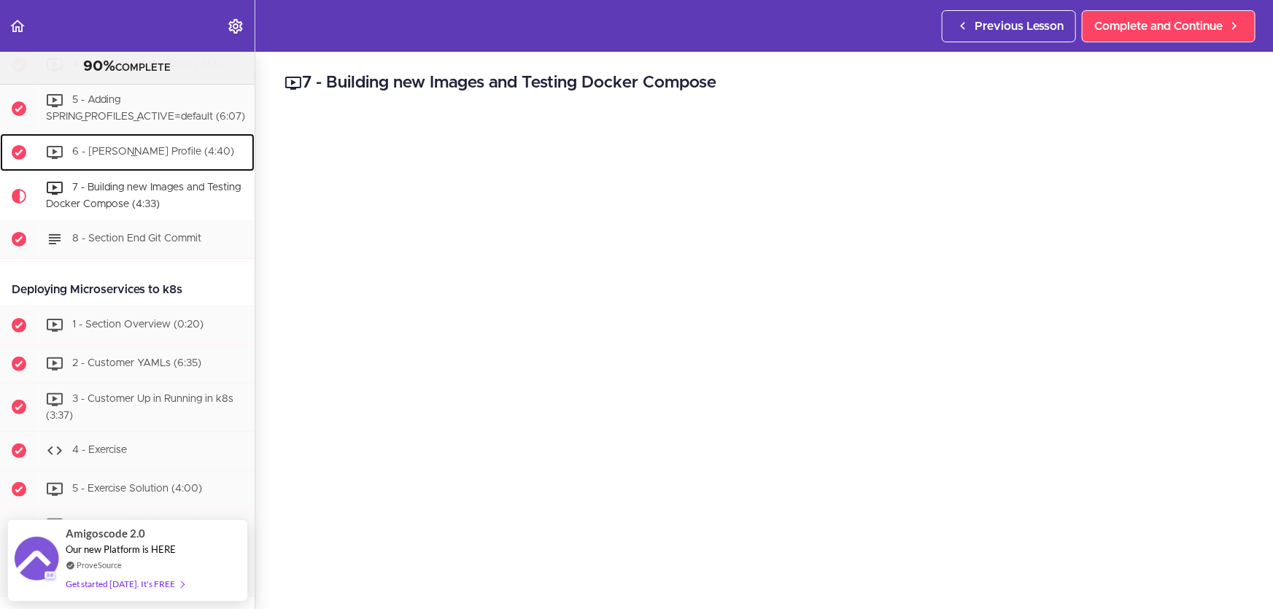
click at [158, 169] on div "6 - [PERSON_NAME] Profile (4:40)" at bounding box center [146, 152] width 217 height 32
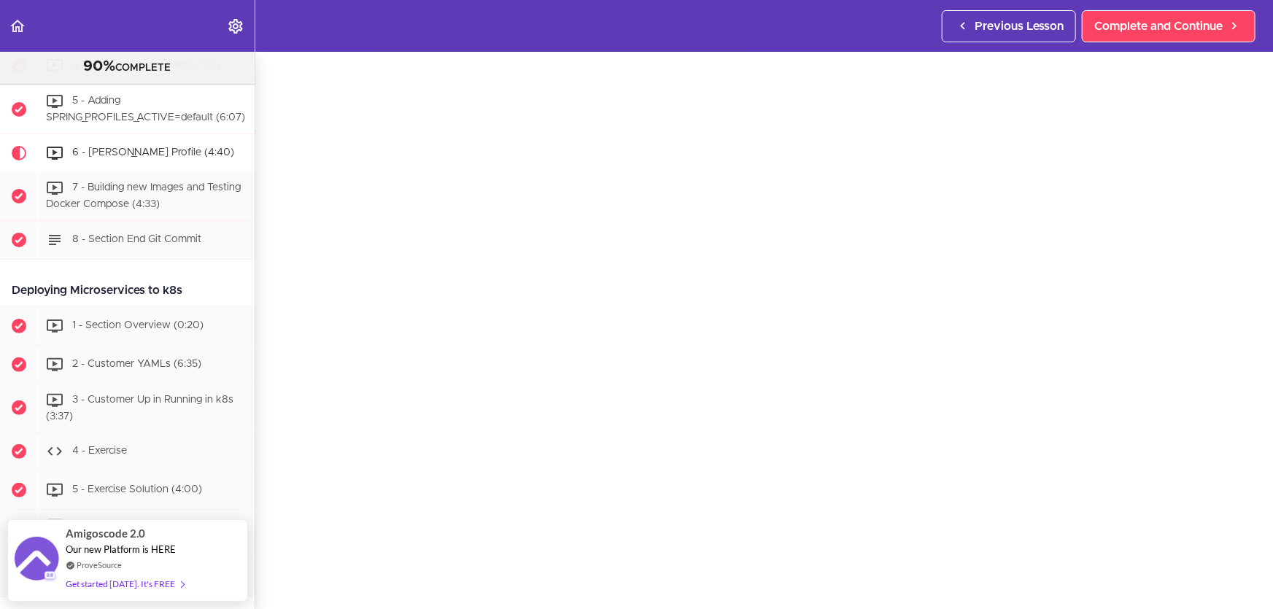
scroll to position [5646, 0]
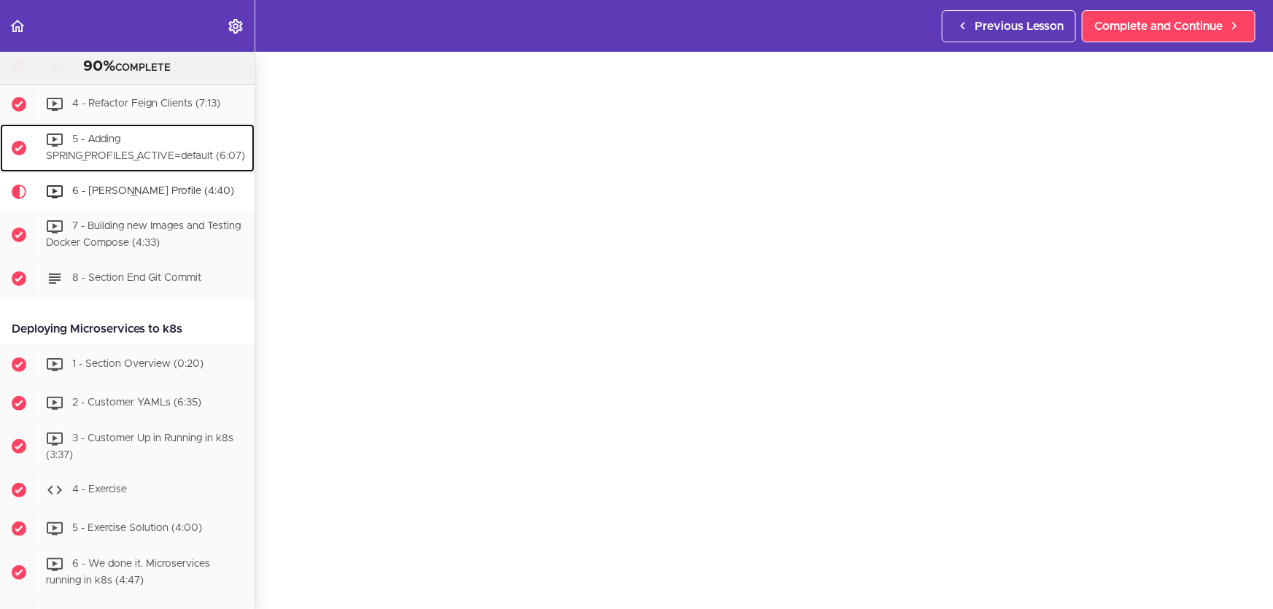
click at [139, 172] on div "5 - Adding SPRING_PROFILES_ACTIVE=default (6:07)" at bounding box center [146, 148] width 217 height 48
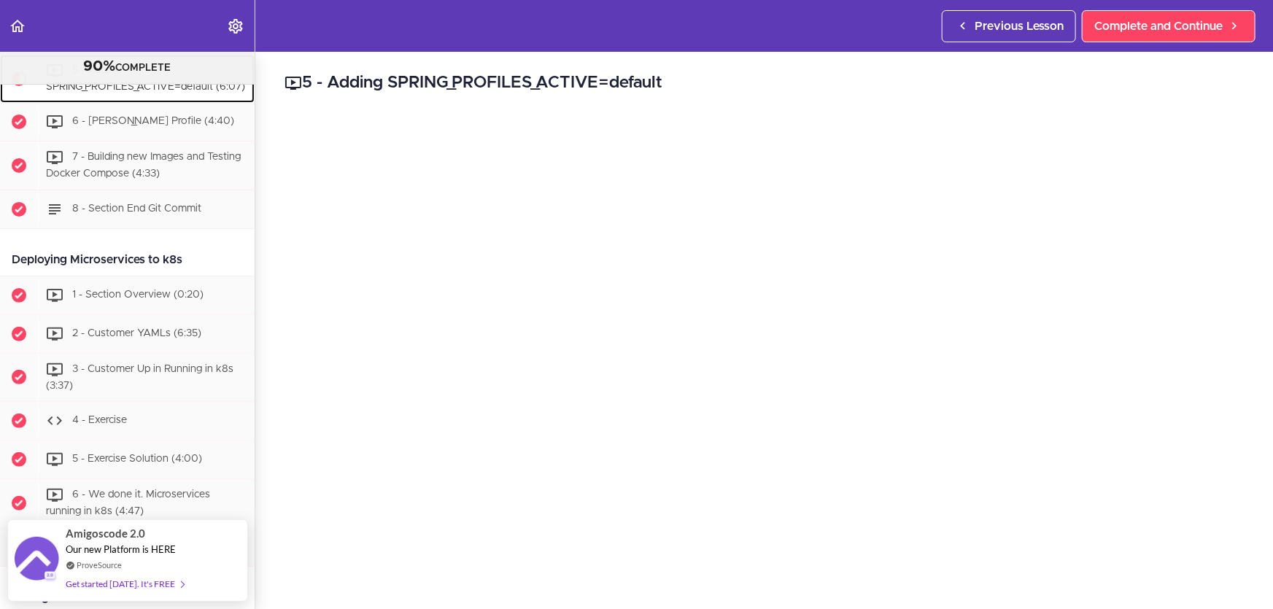
scroll to position [66, 0]
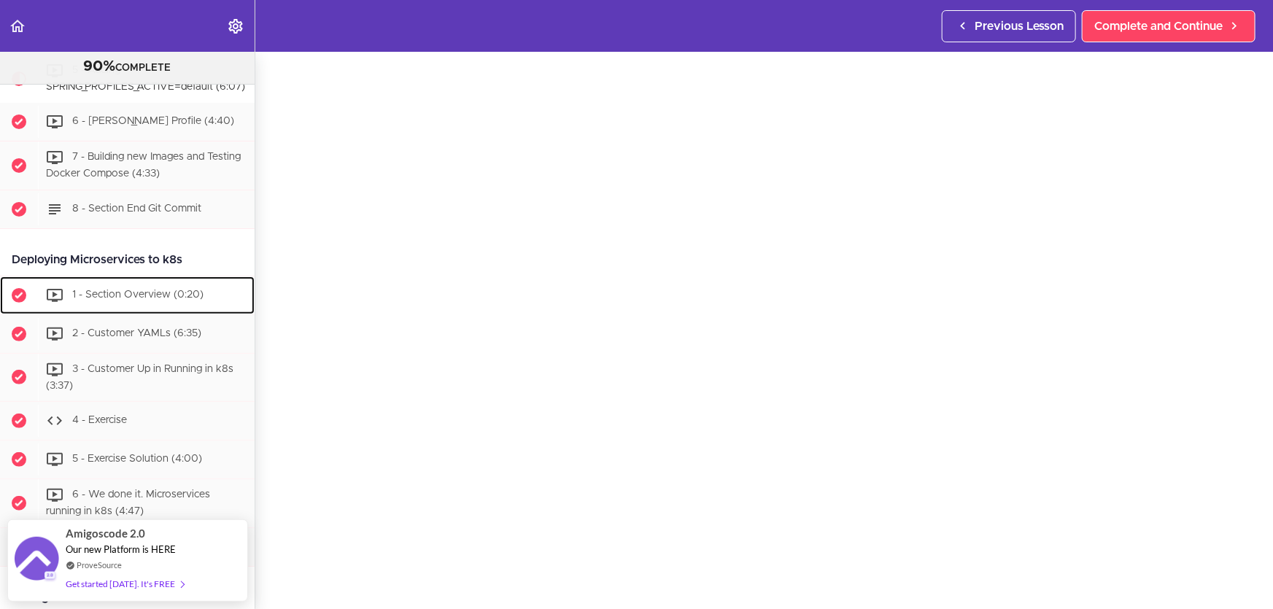
click at [183, 300] on span "1 - Section Overview (0:20)" at bounding box center [137, 295] width 131 height 10
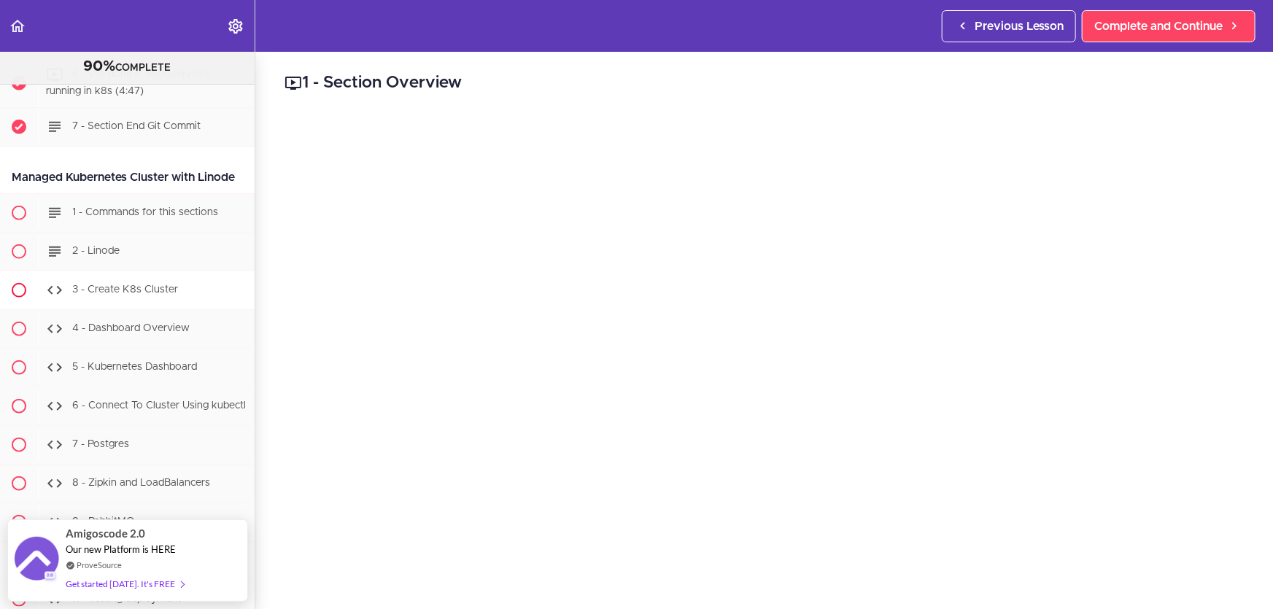
scroll to position [6151, 0]
